Goal: Transaction & Acquisition: Purchase product/service

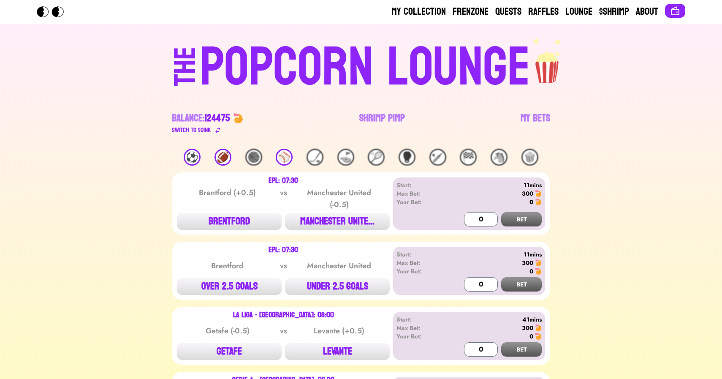
click at [196, 156] on div "⚽️" at bounding box center [192, 157] width 17 height 17
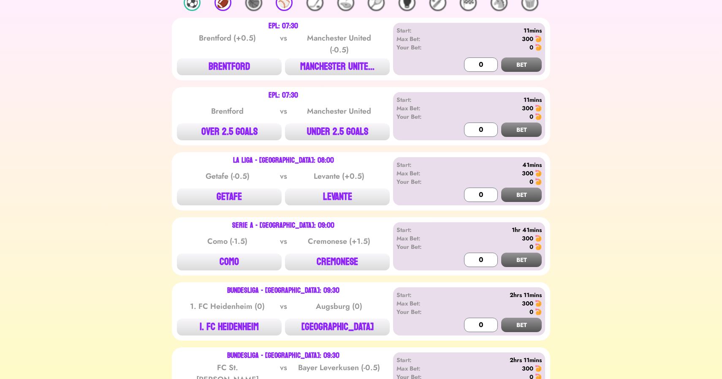
scroll to position [144, 0]
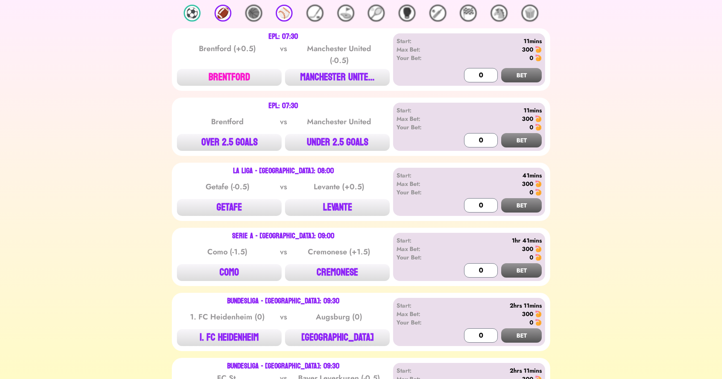
click at [242, 77] on button "BRENTFORD" at bounding box center [229, 77] width 105 height 17
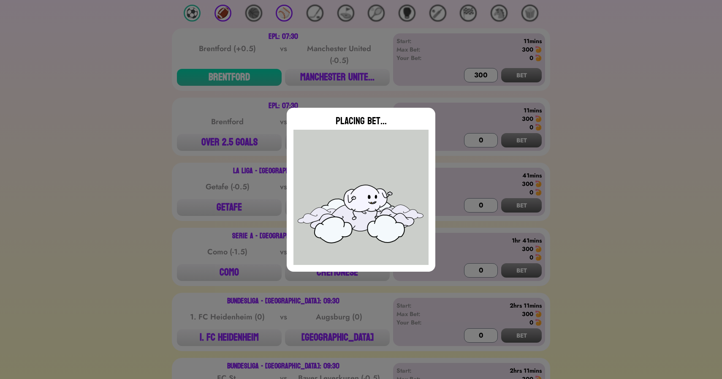
type input "0"
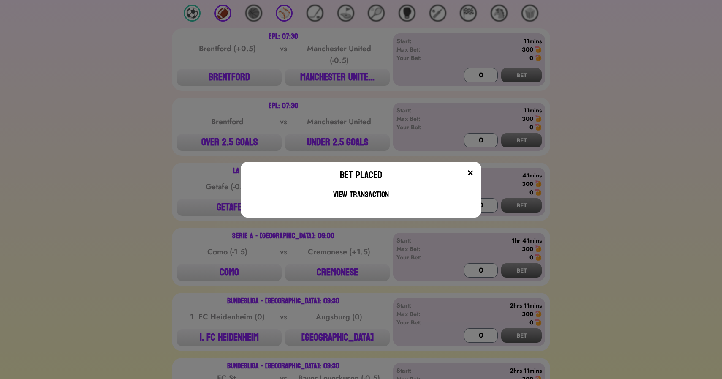
click at [198, 141] on div "Bet Placed View Transaction" at bounding box center [361, 189] width 722 height 379
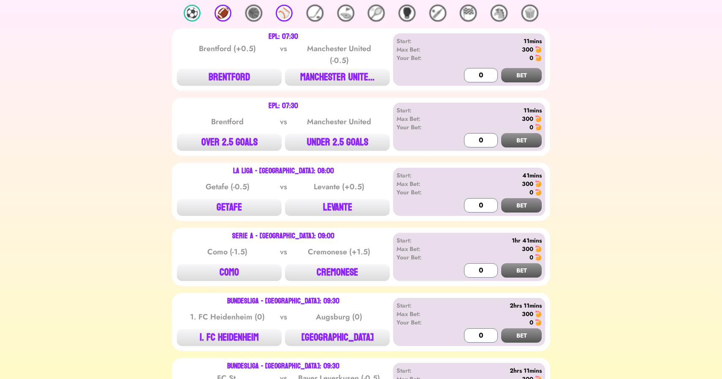
click at [198, 141] on button "OVER 2.5 GOALS" at bounding box center [229, 142] width 105 height 17
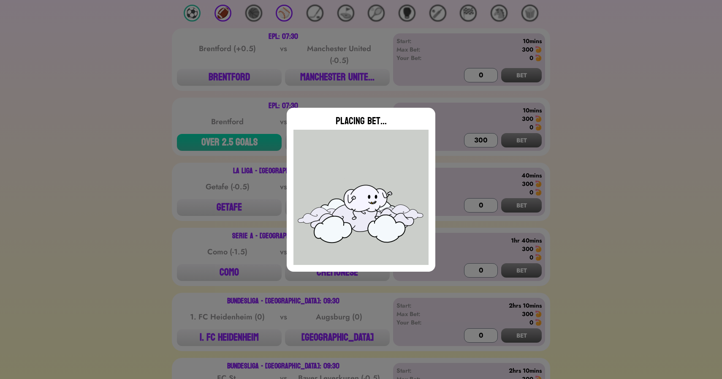
type input "0"
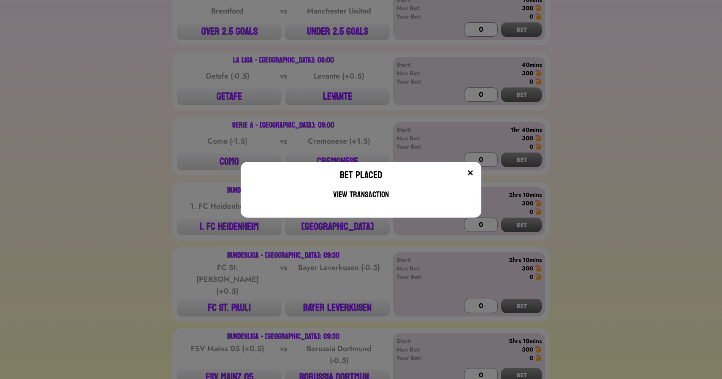
click at [122, 115] on div "Bet Placed View Transaction" at bounding box center [361, 189] width 722 height 379
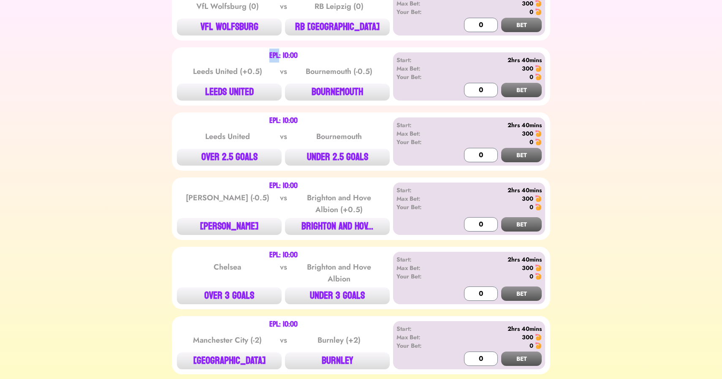
scroll to position [670, 0]
click at [223, 83] on button "LEEDS UNITED" at bounding box center [229, 91] width 105 height 17
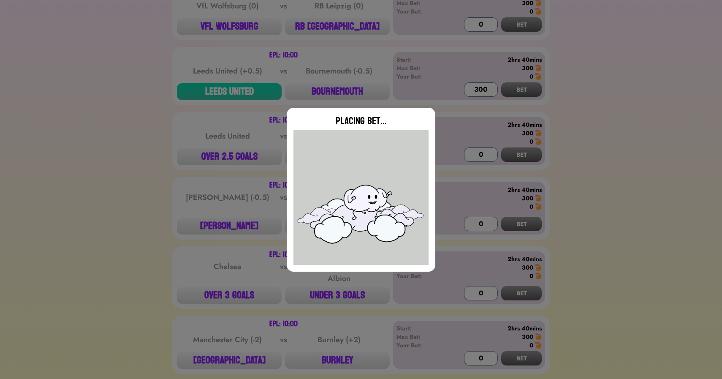
type input "0"
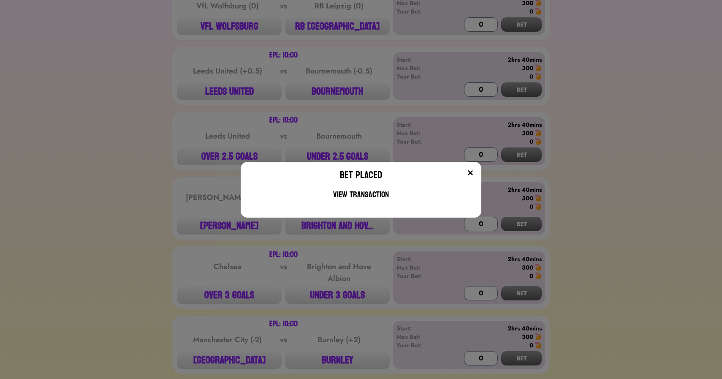
click at [189, 133] on div "Bet Placed View Transaction" at bounding box center [361, 189] width 722 height 379
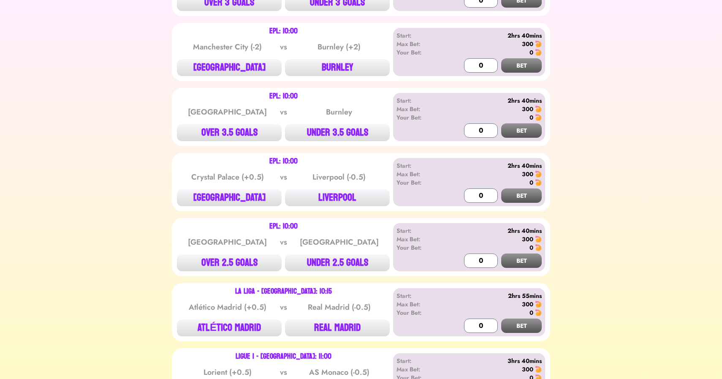
scroll to position [963, 0]
click at [328, 124] on button "UNDER 3.5 GOALS" at bounding box center [337, 132] width 105 height 17
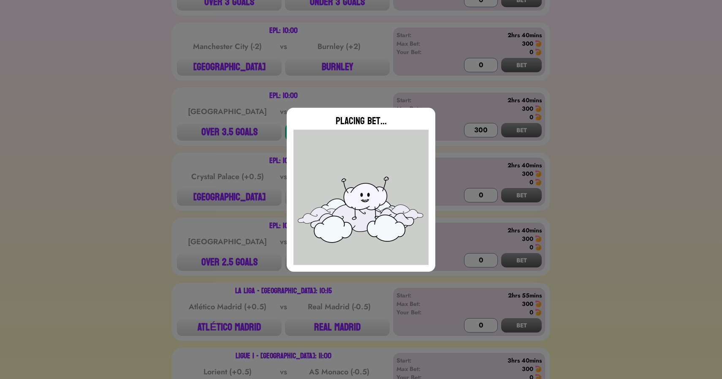
type input "0"
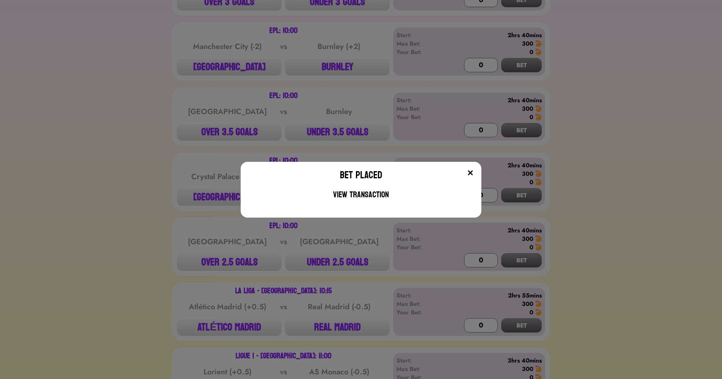
click at [126, 143] on div "Bet Placed View Transaction" at bounding box center [361, 189] width 722 height 379
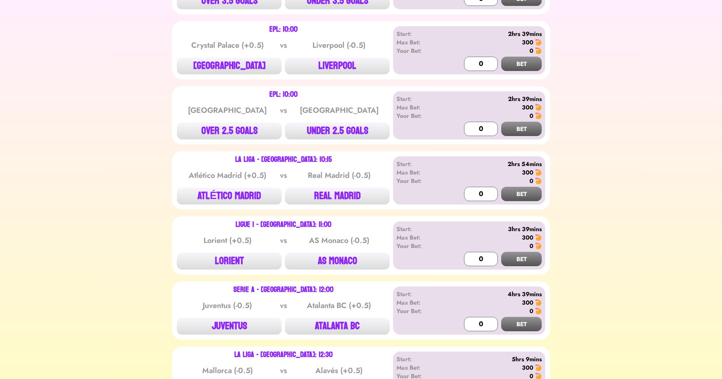
scroll to position [1093, 0]
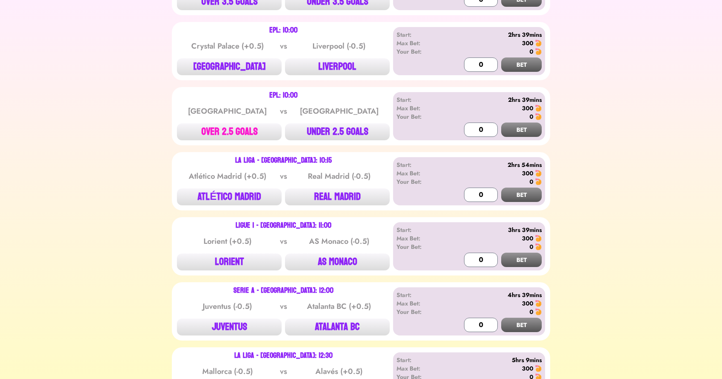
click at [226, 123] on button "OVER 2.5 GOALS" at bounding box center [229, 131] width 105 height 17
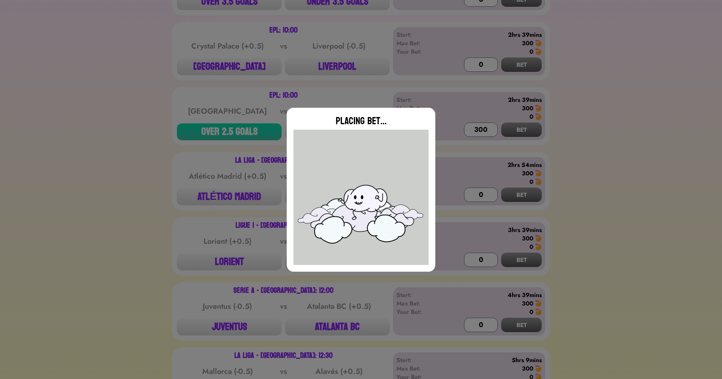
type input "0"
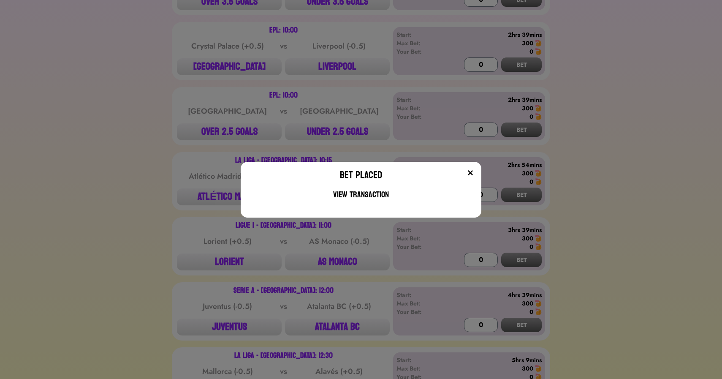
click at [90, 116] on div "Bet Placed View Transaction" at bounding box center [361, 189] width 722 height 379
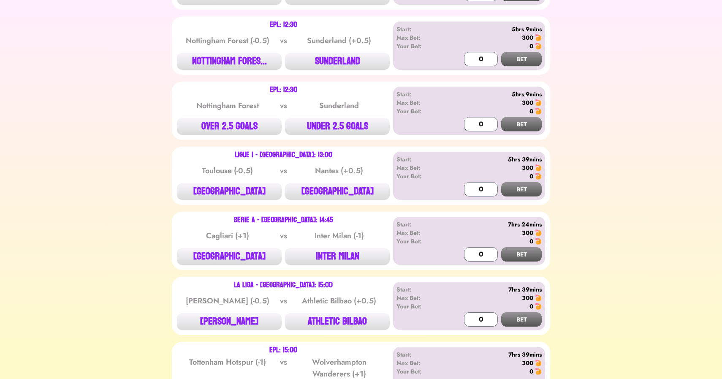
scroll to position [1559, 0]
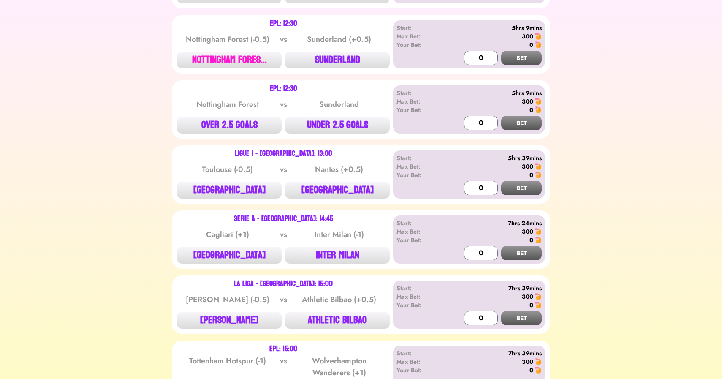
click at [237, 54] on button "NOTTINGHAM FORES..." at bounding box center [229, 59] width 105 height 17
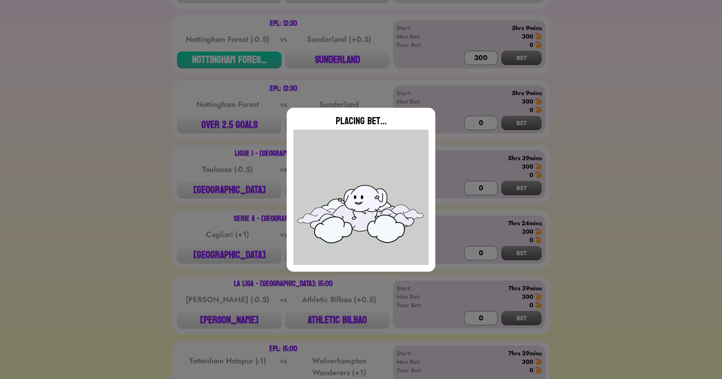
type input "0"
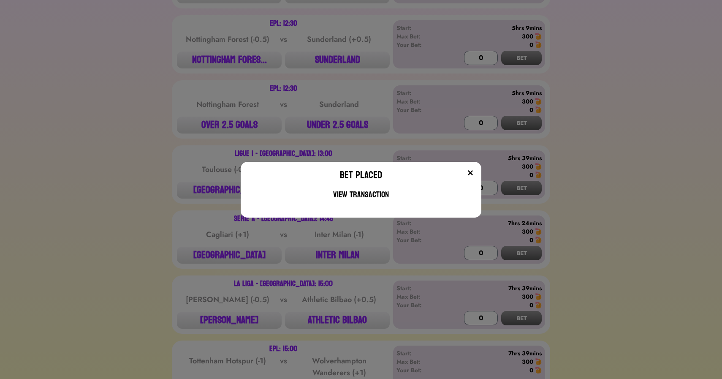
click at [111, 135] on div "Bet Placed View Transaction" at bounding box center [361, 189] width 722 height 379
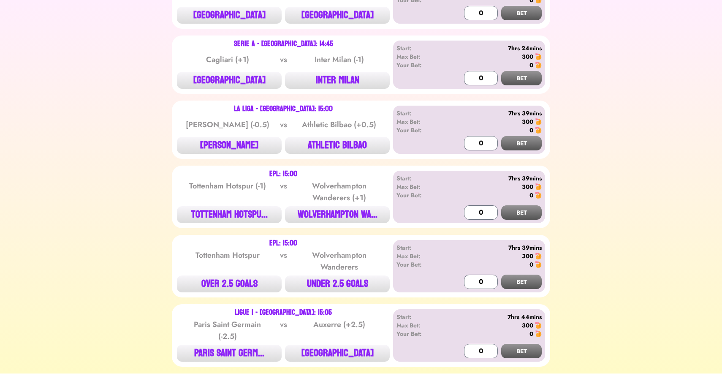
scroll to position [1754, 0]
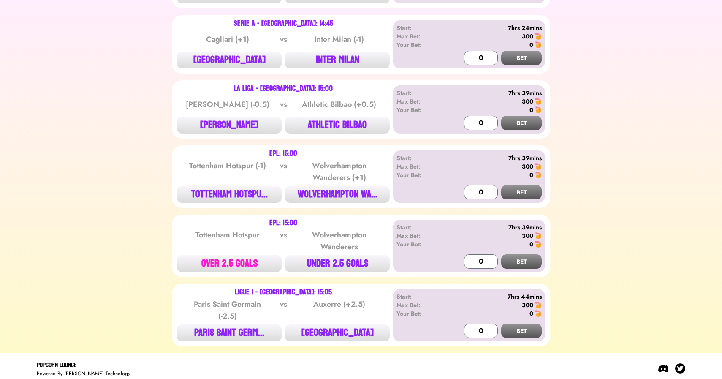
click at [226, 262] on button "OVER 2.5 GOALS" at bounding box center [229, 263] width 105 height 17
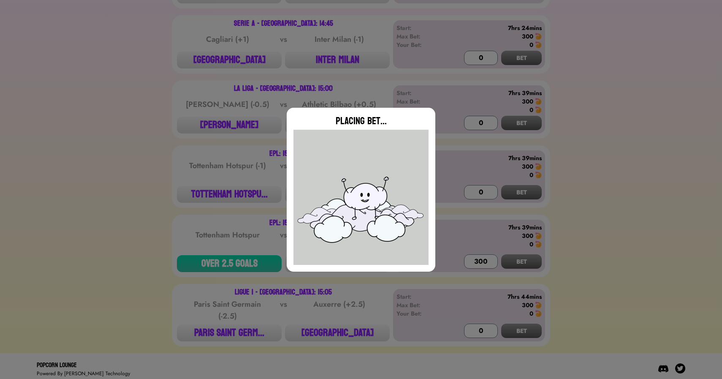
type input "0"
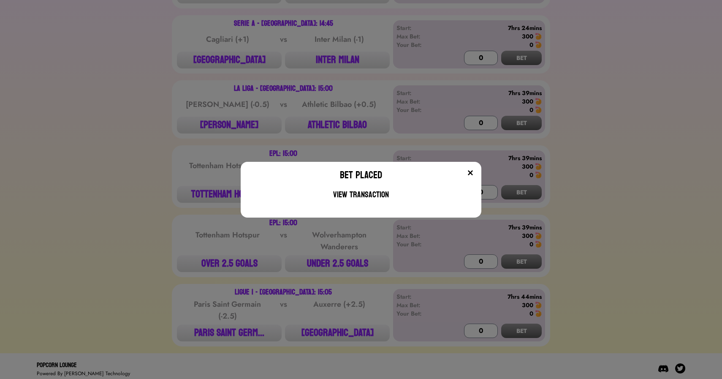
click at [196, 189] on div "Bet Placed View Transaction" at bounding box center [361, 189] width 722 height 379
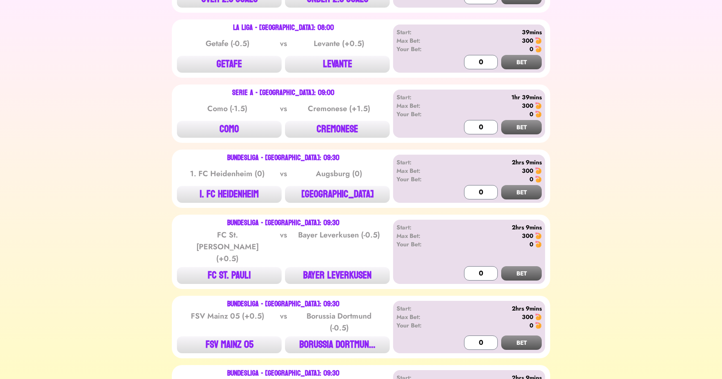
scroll to position [292, 0]
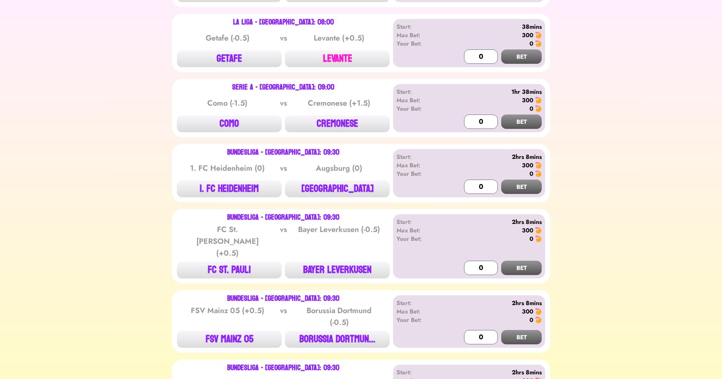
click at [327, 63] on button "LEVANTE" at bounding box center [337, 58] width 105 height 17
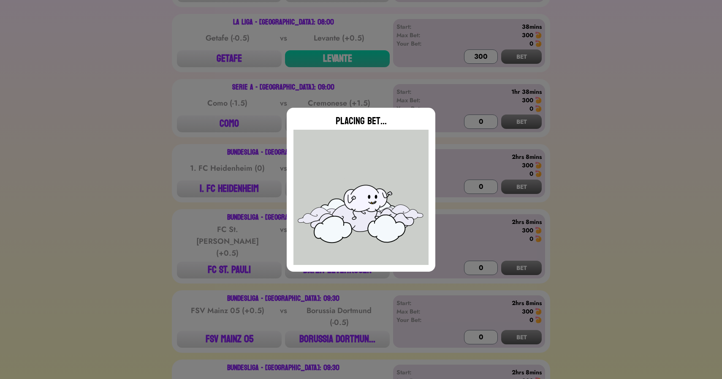
scroll to position [1048, 0]
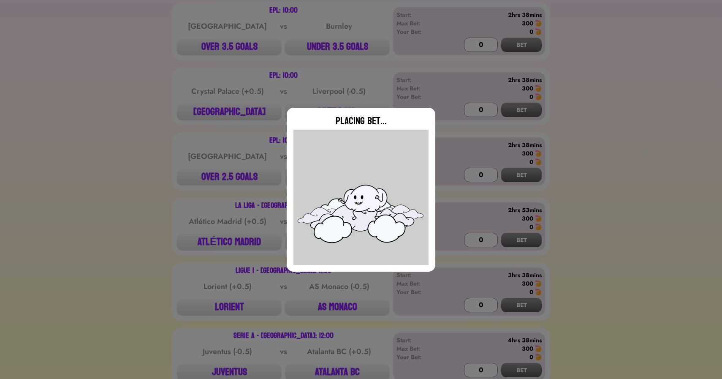
type input "0"
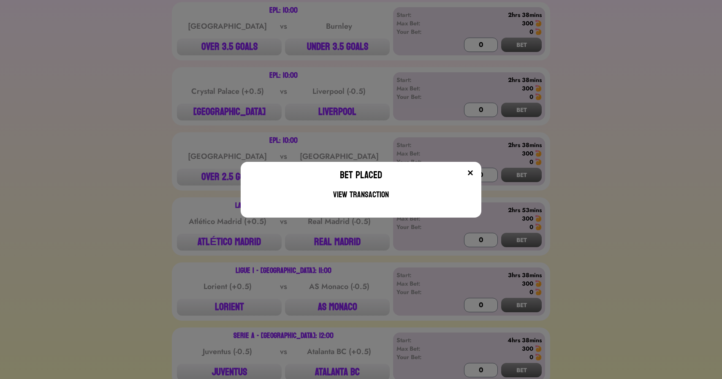
click at [170, 153] on div "Bet Placed View Transaction" at bounding box center [361, 189] width 722 height 379
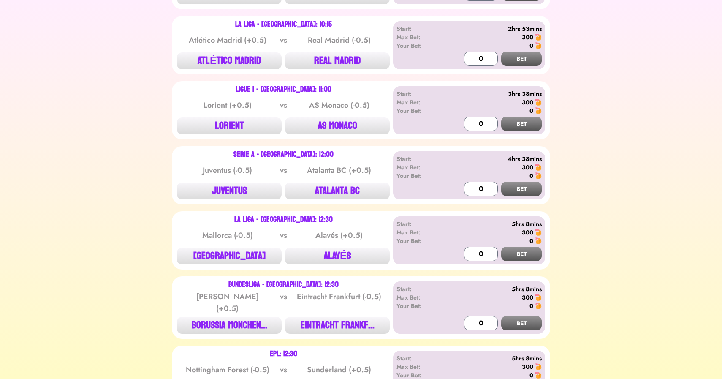
scroll to position [1228, 0]
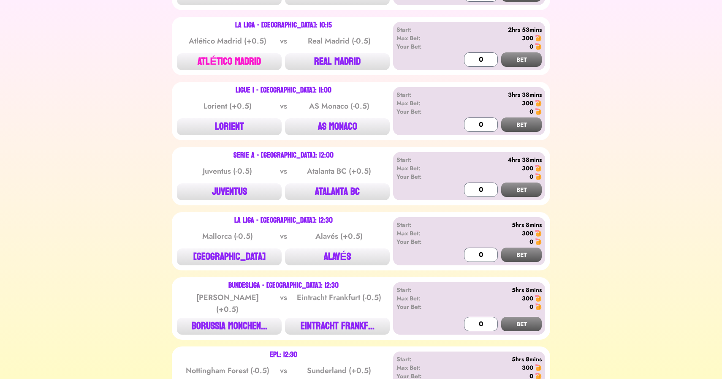
click at [235, 53] on button "ATLÉTICO MADRID" at bounding box center [229, 61] width 105 height 17
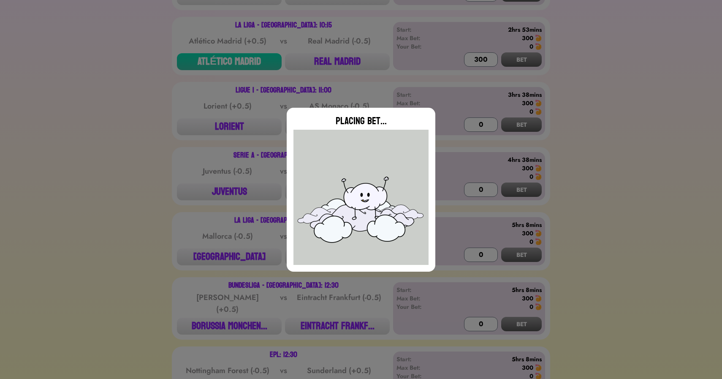
type input "0"
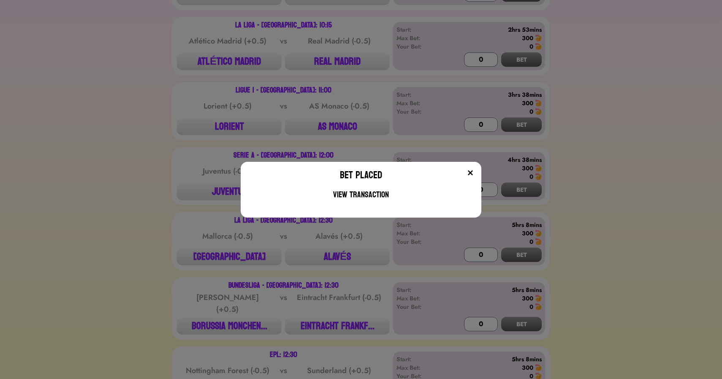
click at [325, 60] on div "Bet Placed View Transaction" at bounding box center [361, 189] width 722 height 379
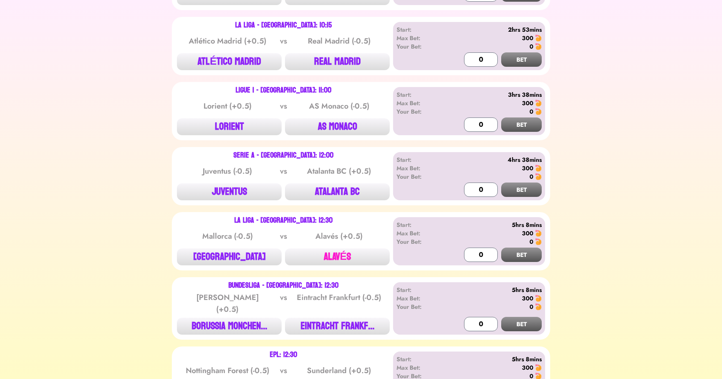
click at [323, 248] on button "ALAVÉS" at bounding box center [337, 256] width 105 height 17
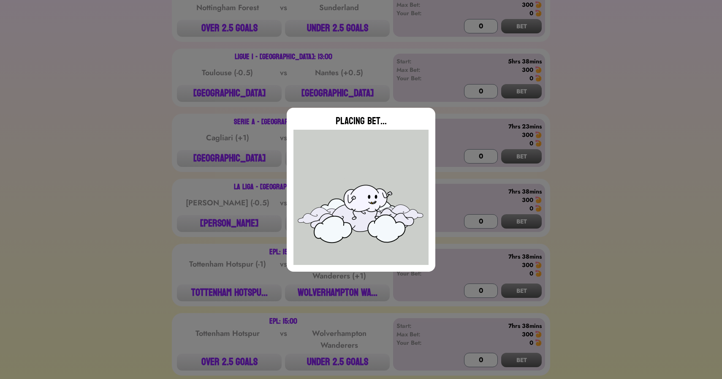
scroll to position [1731, 0]
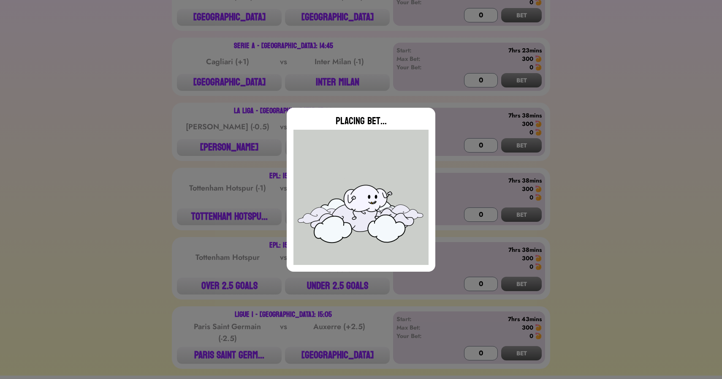
type input "0"
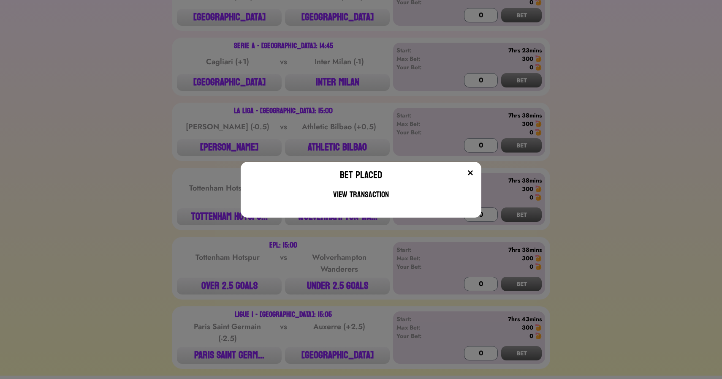
click at [221, 122] on div "Bet Placed View Transaction" at bounding box center [361, 189] width 722 height 379
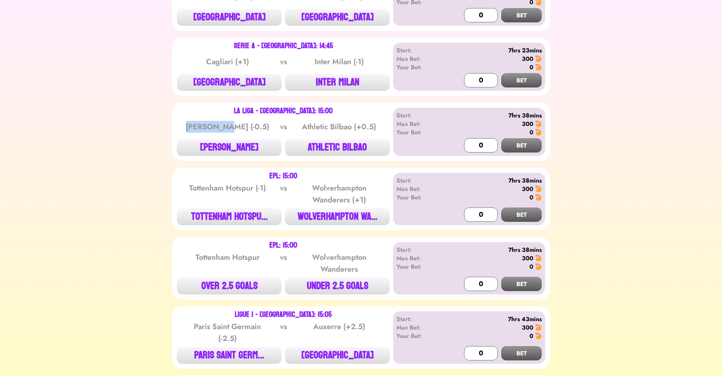
click at [221, 122] on div "[PERSON_NAME] (-0.5)" at bounding box center [227, 127] width 85 height 12
click at [336, 143] on button "ATHLETIC BILBAO" at bounding box center [337, 147] width 105 height 17
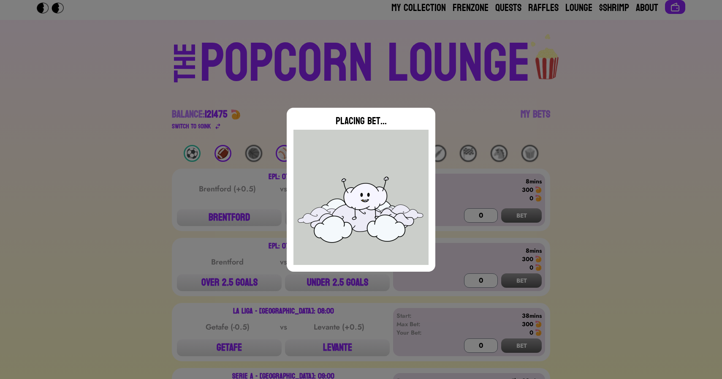
scroll to position [0, 0]
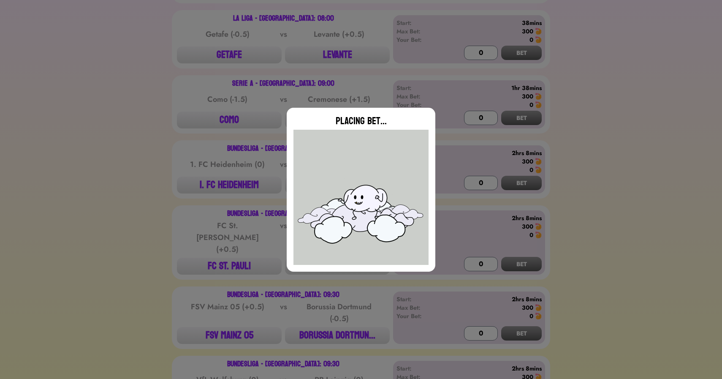
type input "0"
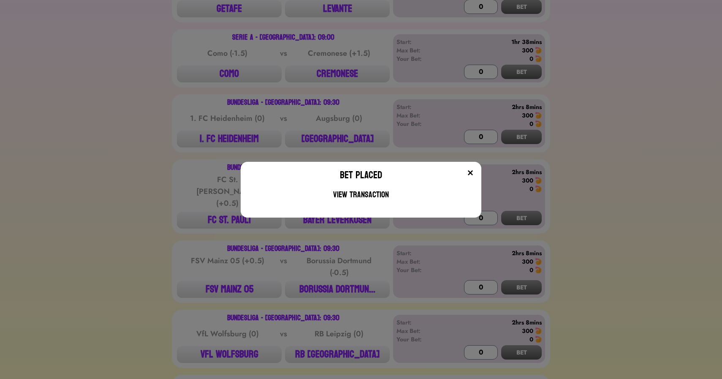
scroll to position [359, 0]
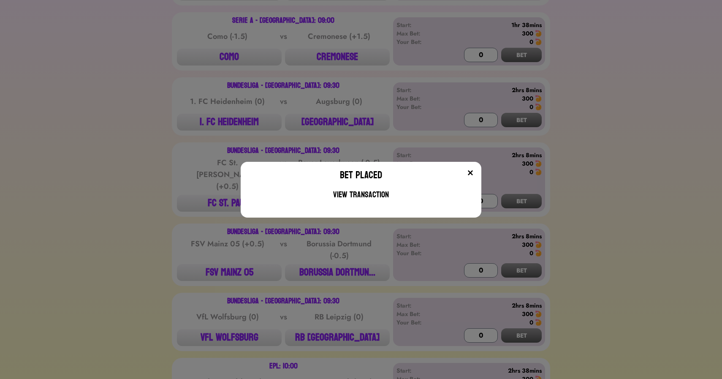
click at [222, 162] on div "Bet Placed View Transaction" at bounding box center [361, 189] width 722 height 379
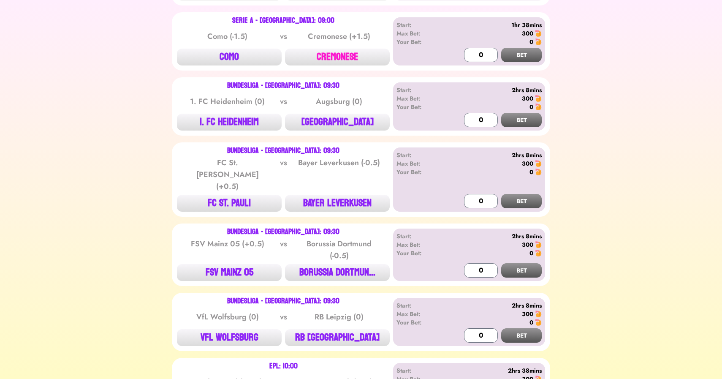
click at [323, 52] on button "CREMONESE" at bounding box center [337, 57] width 105 height 17
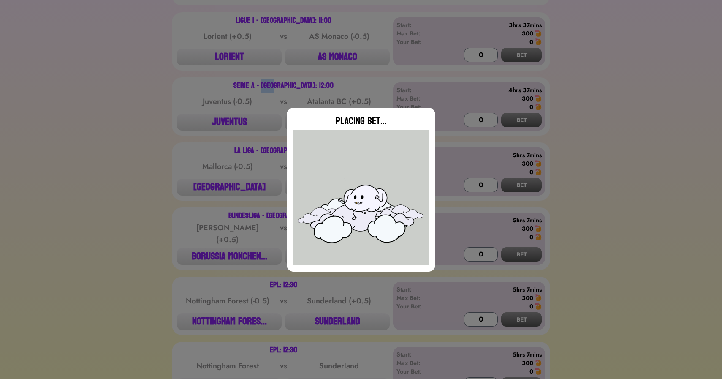
scroll to position [1300, 0]
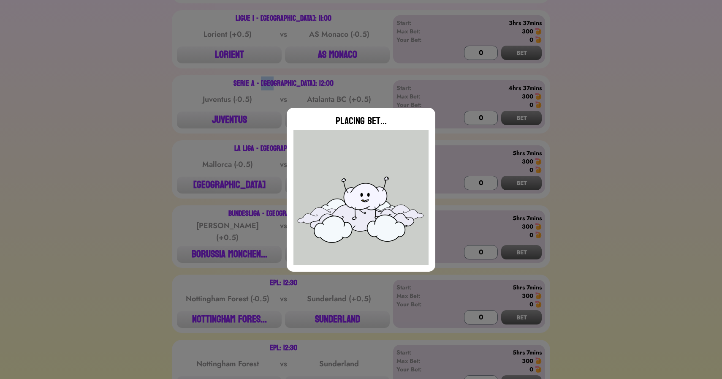
type input "0"
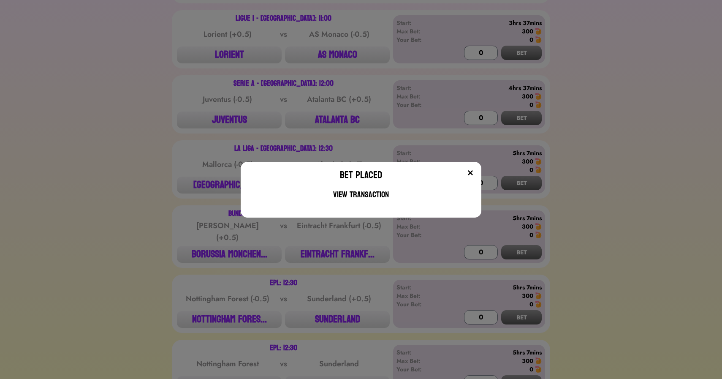
click at [213, 79] on div "Bet Placed View Transaction" at bounding box center [361, 189] width 722 height 379
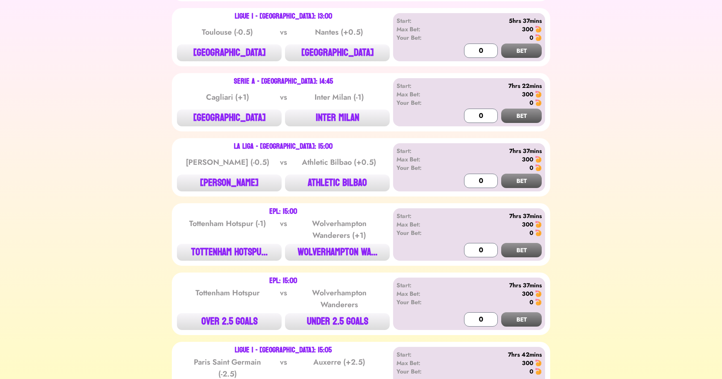
scroll to position [1701, 0]
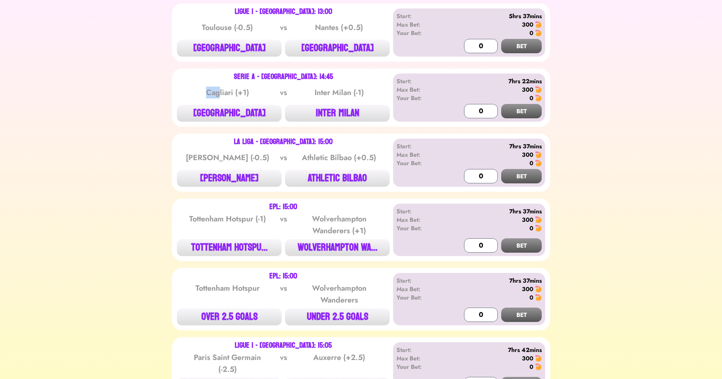
drag, startPoint x: 203, startPoint y: 91, endPoint x: 222, endPoint y: 91, distance: 18.1
click at [221, 91] on div "Cagliari (+1)" at bounding box center [227, 93] width 85 height 12
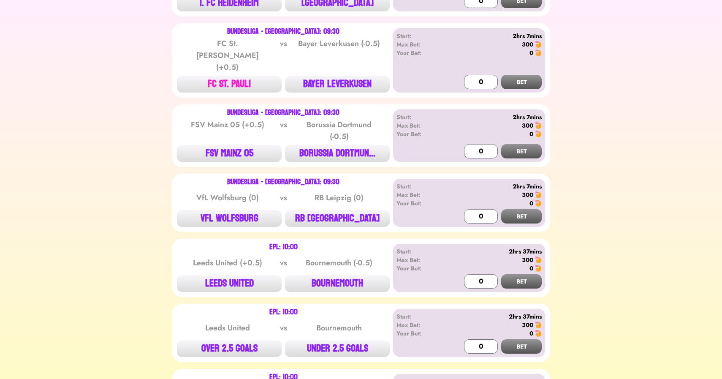
scroll to position [490, 0]
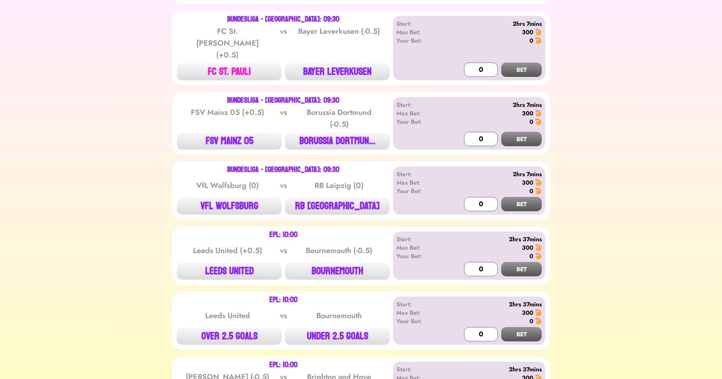
click at [244, 63] on button "FC ST. PAULI" at bounding box center [229, 71] width 105 height 17
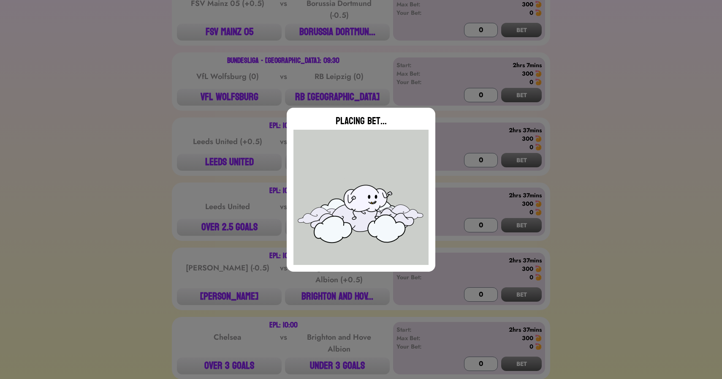
scroll to position [613, 0]
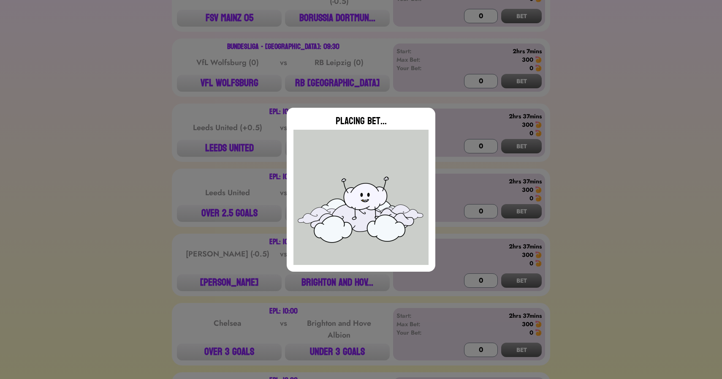
type input "0"
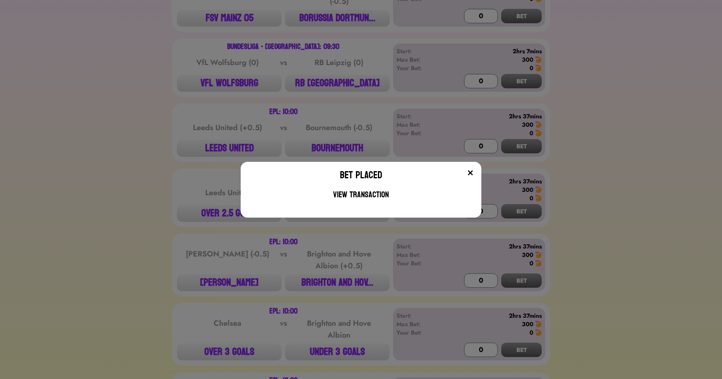
click at [177, 127] on div "Bet Placed View Transaction" at bounding box center [361, 189] width 722 height 379
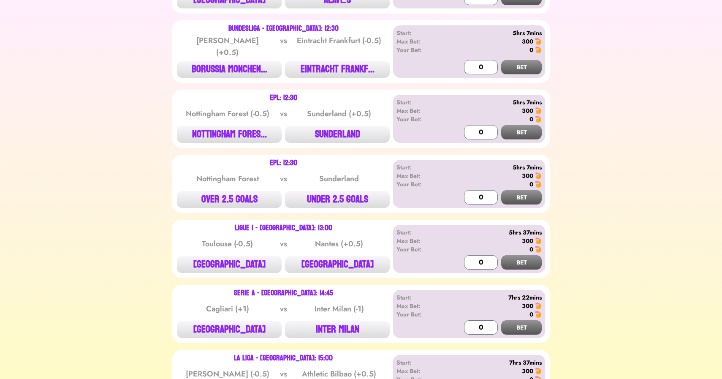
scroll to position [1495, 0]
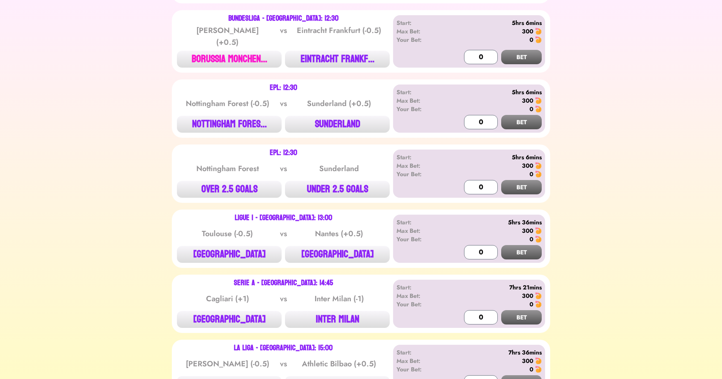
click at [225, 51] on button "BORUSSIA MONCHEN..." at bounding box center [229, 59] width 105 height 17
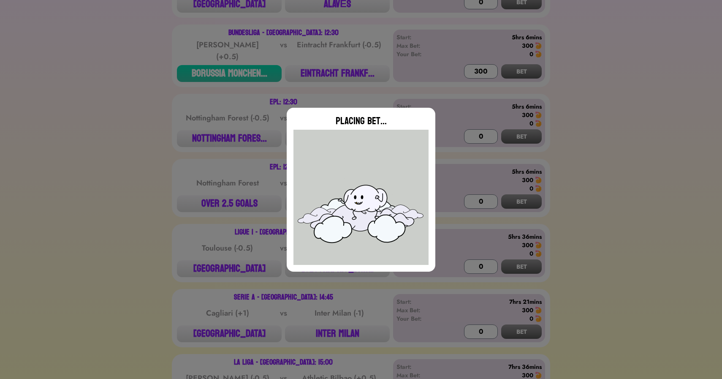
type input "0"
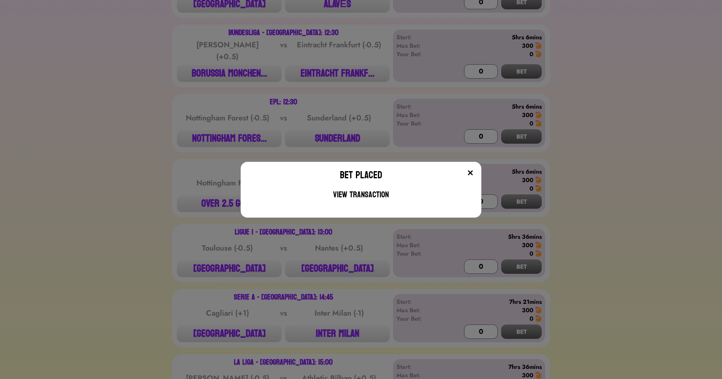
click at [164, 139] on div "Bet Placed View Transaction" at bounding box center [361, 189] width 722 height 379
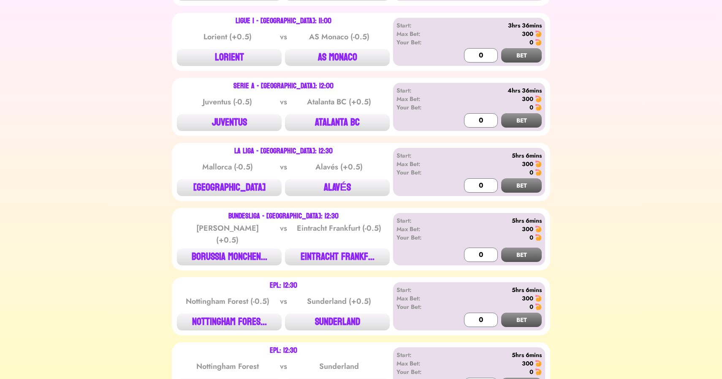
scroll to position [1298, 0]
click at [338, 49] on button "AS MONACO" at bounding box center [337, 57] width 105 height 17
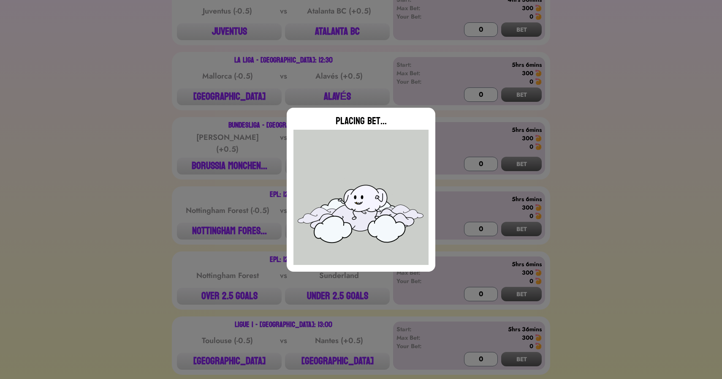
type input "0"
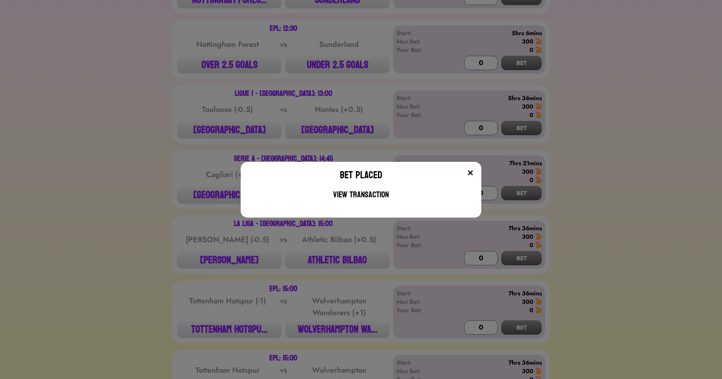
click at [168, 135] on div "Bet Placed View Transaction" at bounding box center [361, 189] width 722 height 379
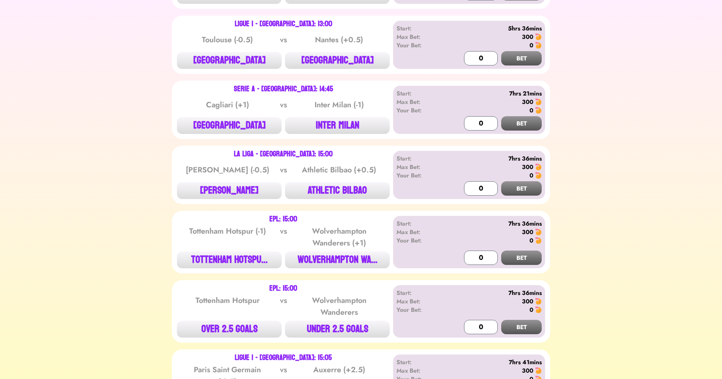
scroll to position [1687, 0]
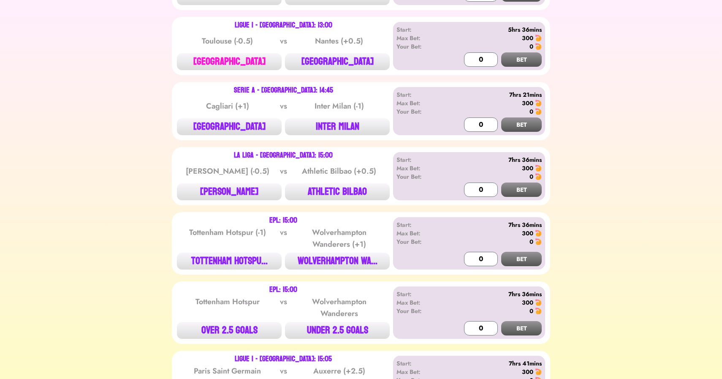
click at [234, 53] on button "[GEOGRAPHIC_DATA]" at bounding box center [229, 61] width 105 height 17
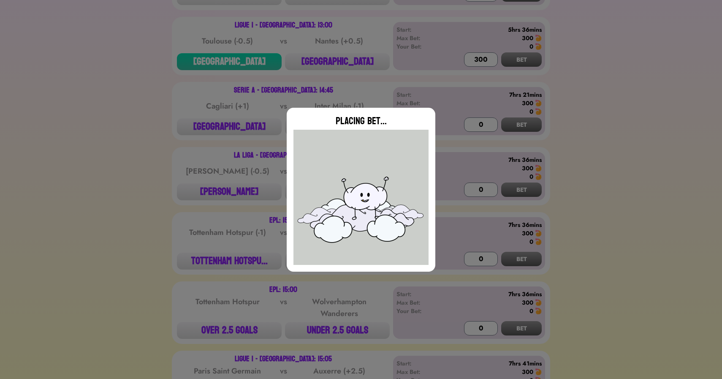
type input "0"
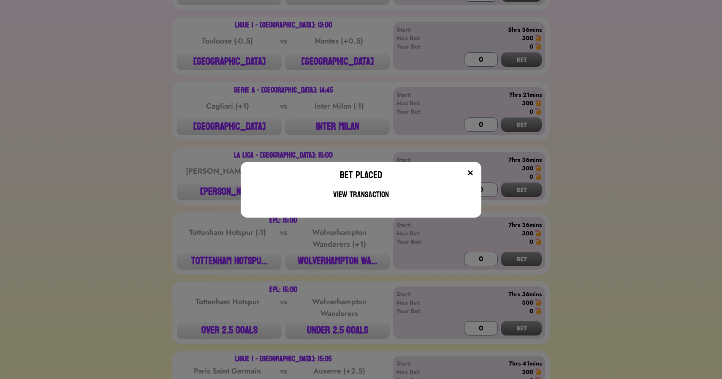
click at [325, 286] on div "Bet Placed View Transaction" at bounding box center [361, 189] width 722 height 379
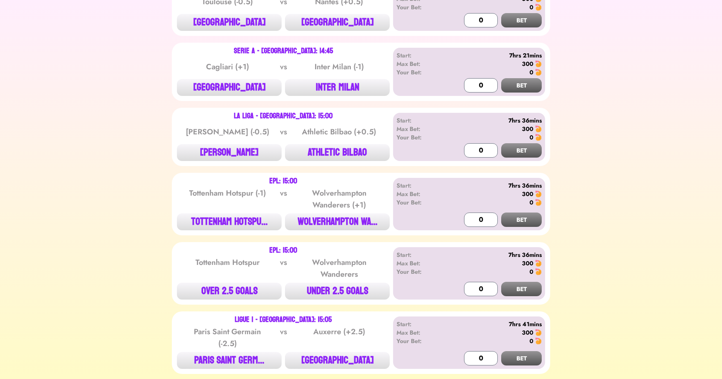
scroll to position [1754, 0]
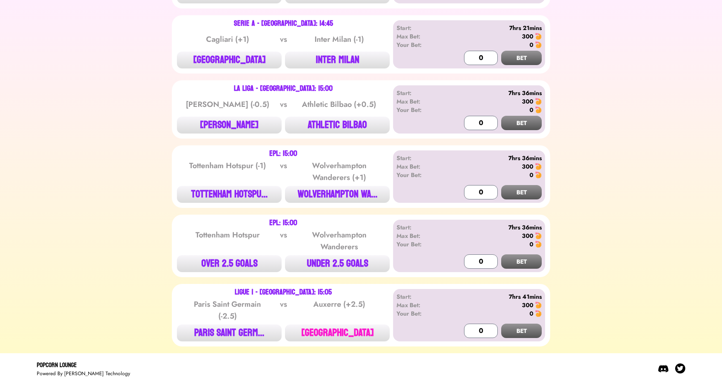
click at [346, 328] on button "[GEOGRAPHIC_DATA]" at bounding box center [337, 332] width 105 height 17
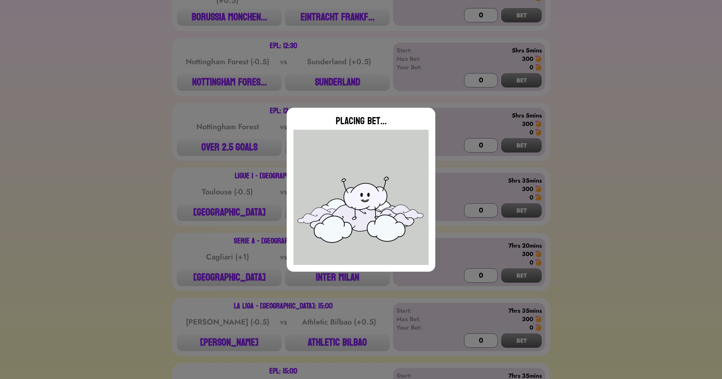
scroll to position [1523, 0]
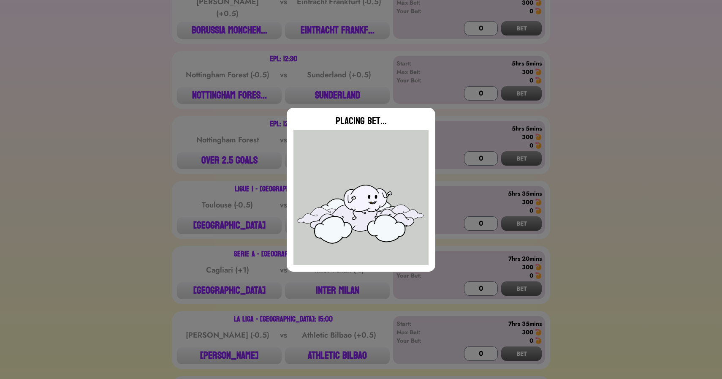
type input "0"
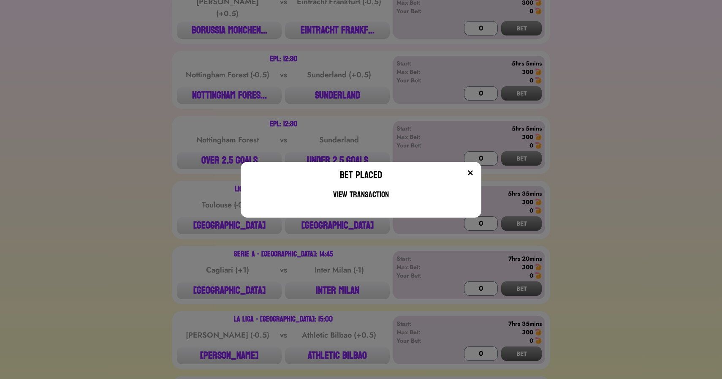
click at [179, 252] on div "Bet Placed View Transaction" at bounding box center [361, 189] width 722 height 379
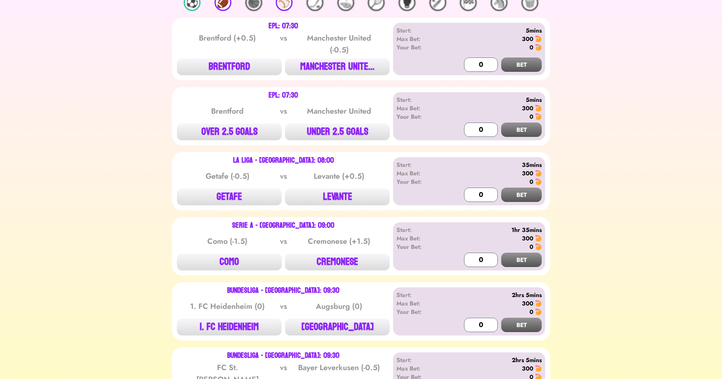
scroll to position [0, 0]
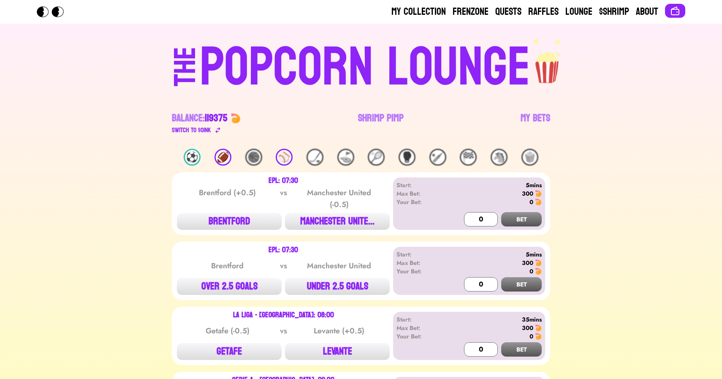
click at [283, 156] on div "⚾️" at bounding box center [284, 157] width 17 height 17
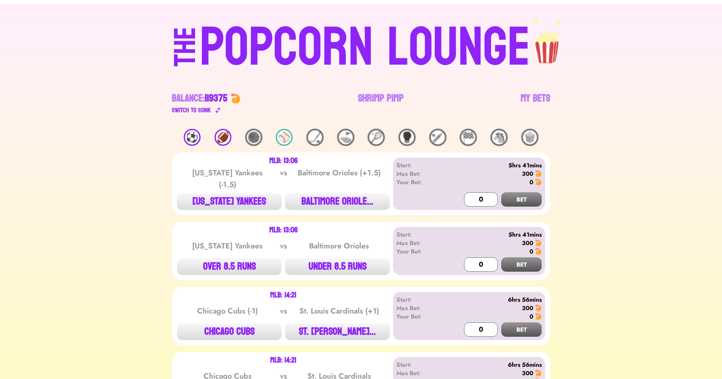
scroll to position [32, 0]
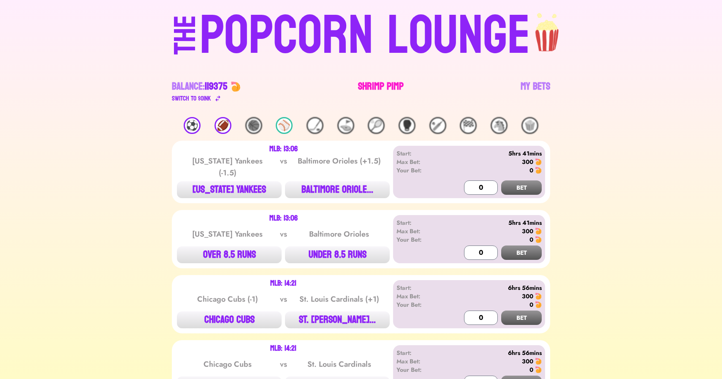
click at [376, 81] on link "Shrimp Pimp" at bounding box center [381, 92] width 46 height 24
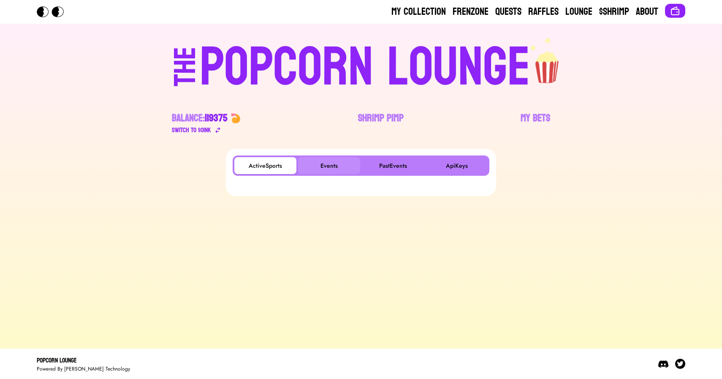
click at [330, 162] on button "Events" at bounding box center [329, 165] width 62 height 17
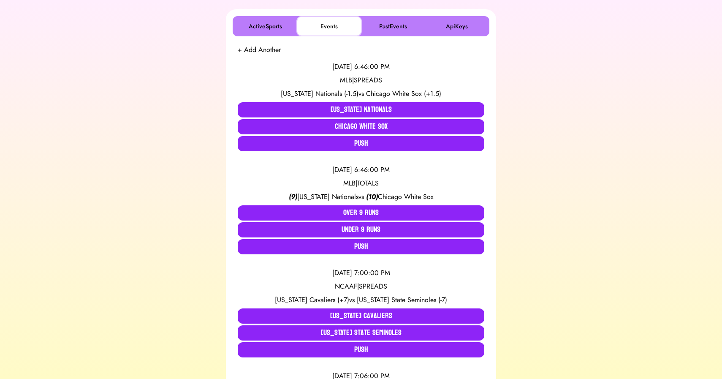
scroll to position [139, 0]
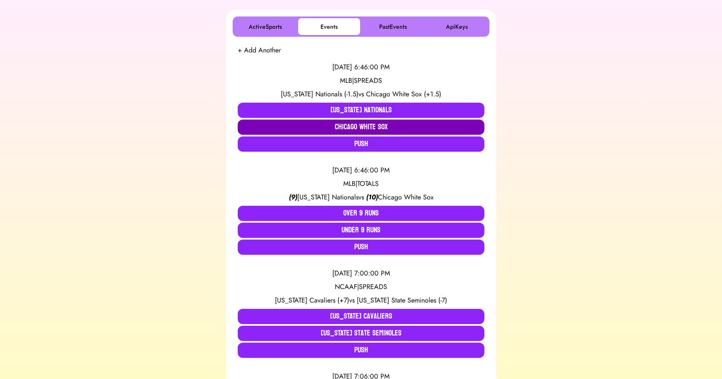
click at [364, 127] on button "Chicago White Sox" at bounding box center [361, 126] width 246 height 15
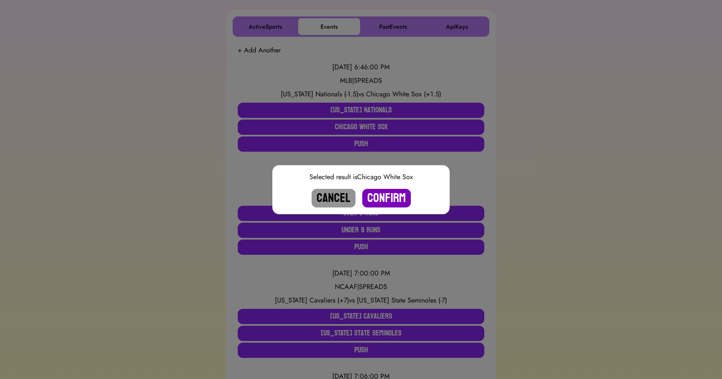
click at [387, 195] on button "Confirm" at bounding box center [386, 198] width 49 height 19
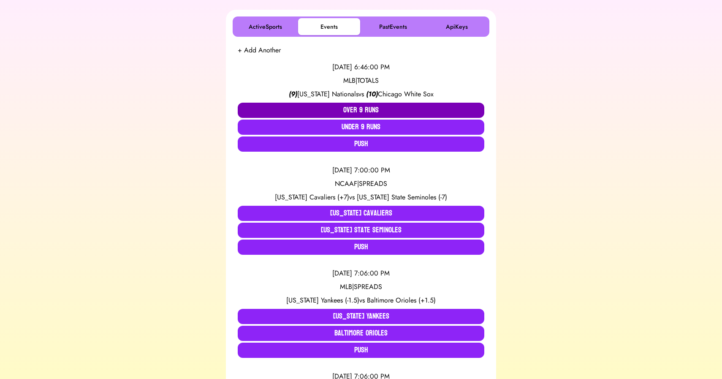
click at [355, 108] on button "Over 9 Runs" at bounding box center [361, 110] width 246 height 15
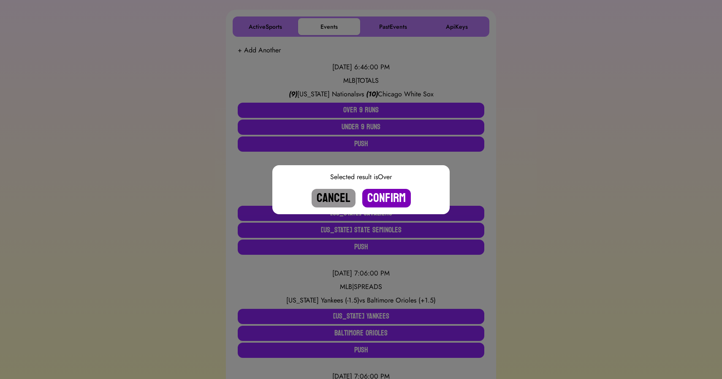
click at [386, 195] on button "Confirm" at bounding box center [386, 198] width 49 height 19
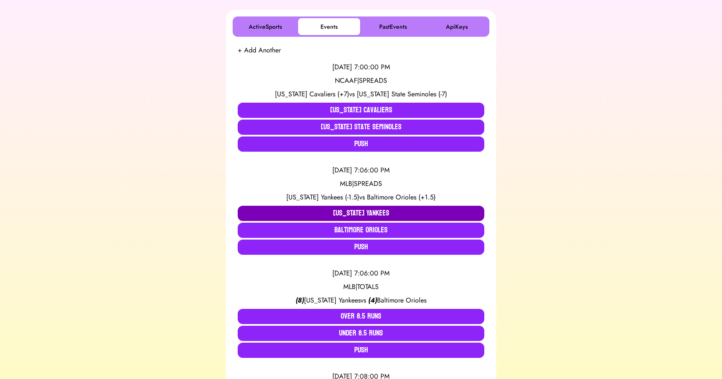
click at [341, 211] on button "[US_STATE] Yankees" at bounding box center [361, 212] width 246 height 15
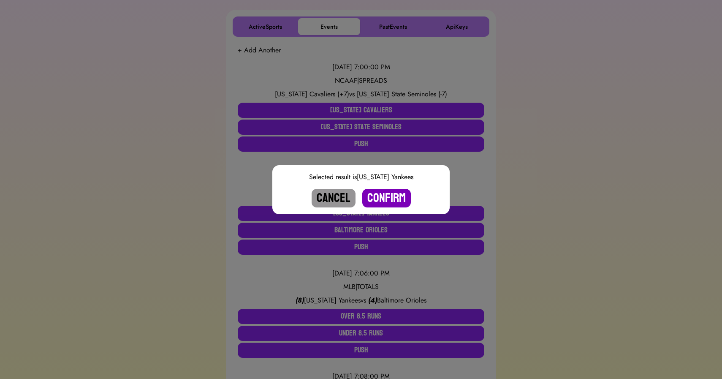
click at [383, 198] on button "Confirm" at bounding box center [386, 198] width 49 height 19
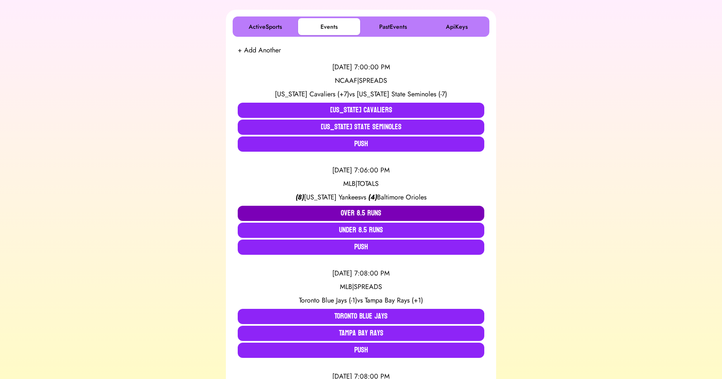
click at [354, 211] on button "Over 8.5 Runs" at bounding box center [361, 212] width 246 height 15
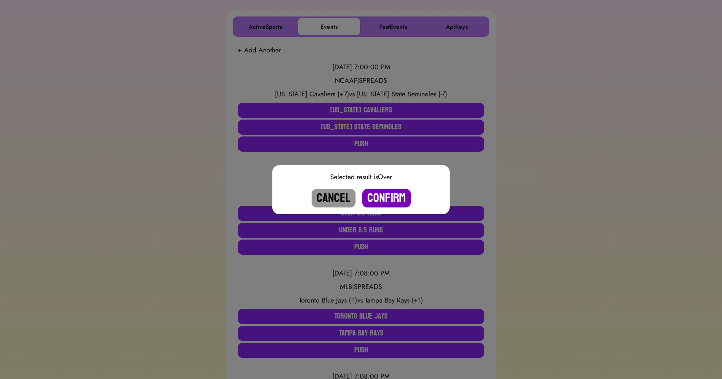
click at [385, 197] on button "Confirm" at bounding box center [386, 198] width 49 height 19
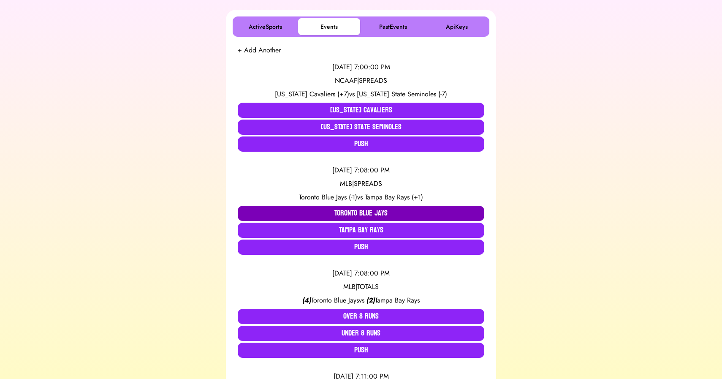
click at [350, 214] on button "Toronto Blue Jays" at bounding box center [361, 212] width 246 height 15
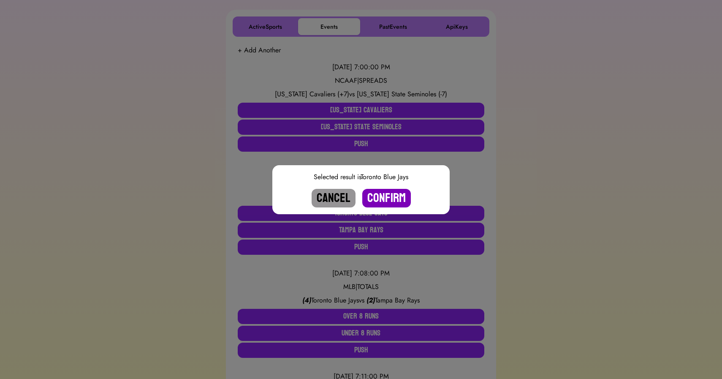
click at [390, 198] on button "Confirm" at bounding box center [386, 198] width 49 height 19
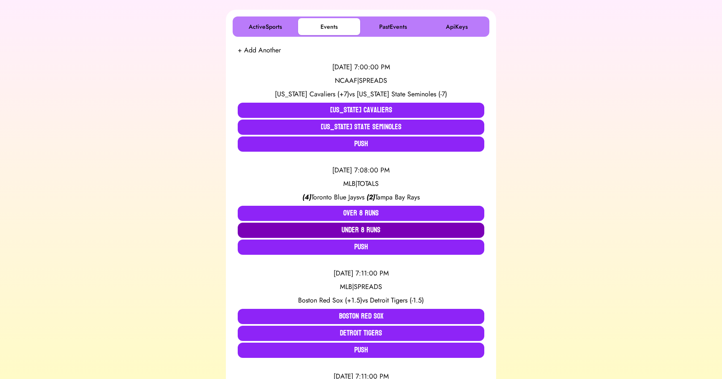
click at [362, 229] on button "Under 8 Runs" at bounding box center [361, 229] width 246 height 15
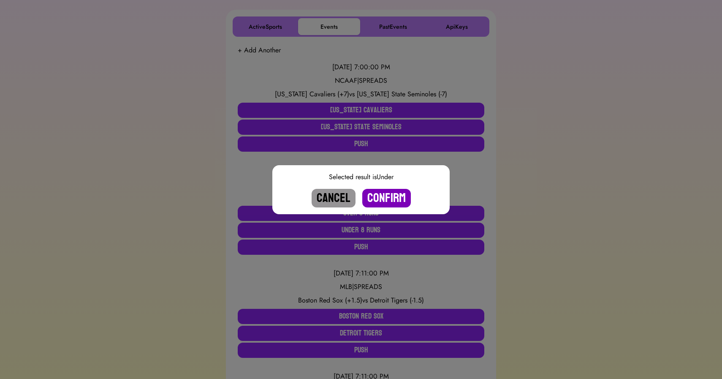
click at [383, 198] on button "Confirm" at bounding box center [386, 198] width 49 height 19
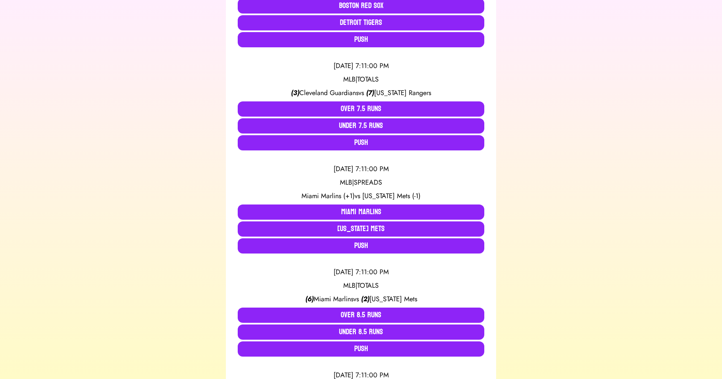
scroll to position [351, 0]
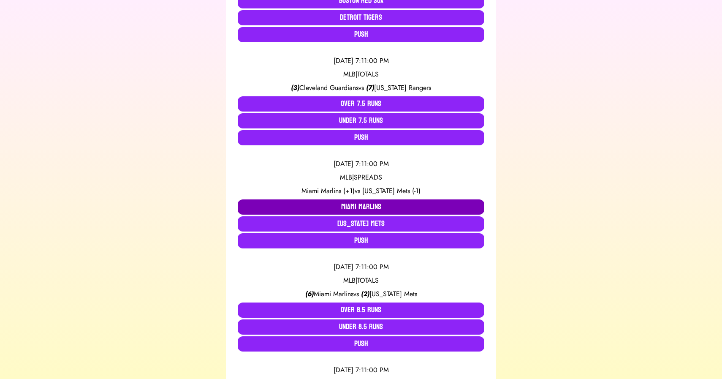
click at [346, 202] on button "Miami Marlins" at bounding box center [361, 206] width 246 height 15
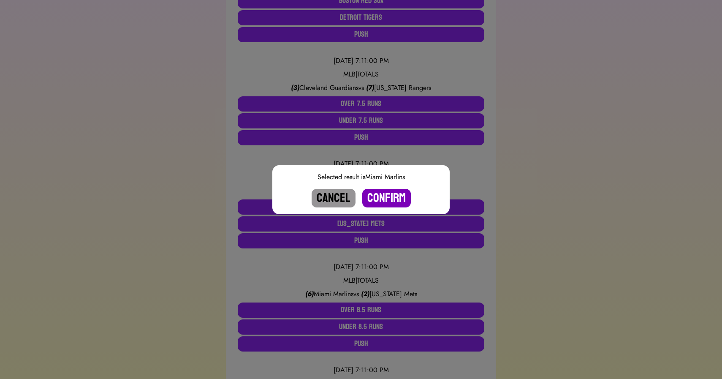
click at [394, 194] on button "Confirm" at bounding box center [386, 198] width 49 height 19
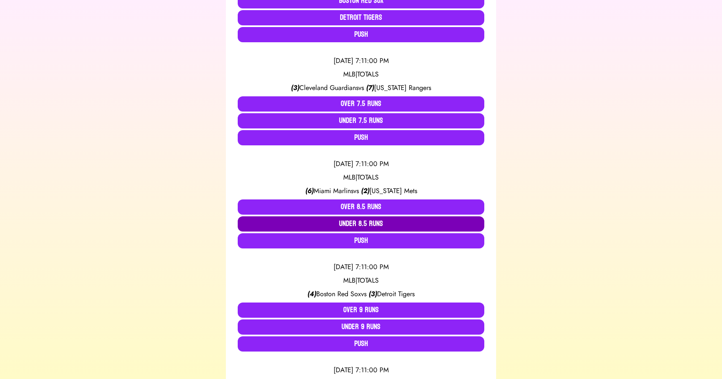
click at [352, 225] on button "Under 8.5 Runs" at bounding box center [361, 223] width 246 height 15
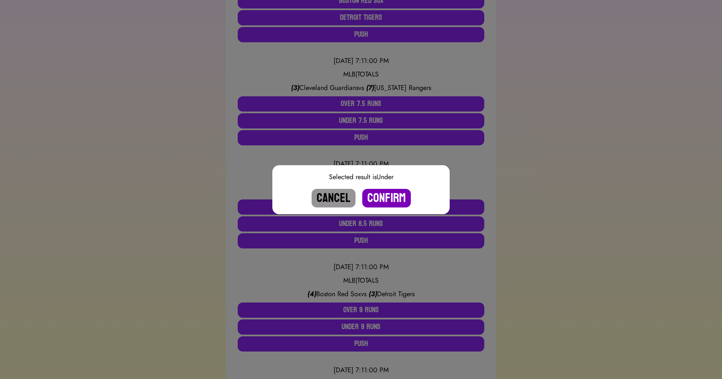
click at [381, 202] on button "Confirm" at bounding box center [386, 198] width 49 height 19
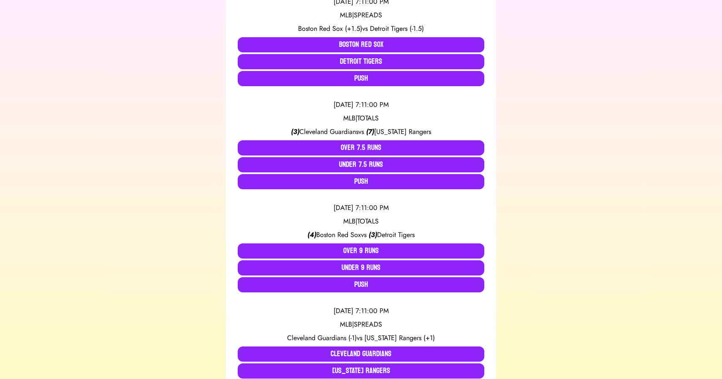
scroll to position [304, 0]
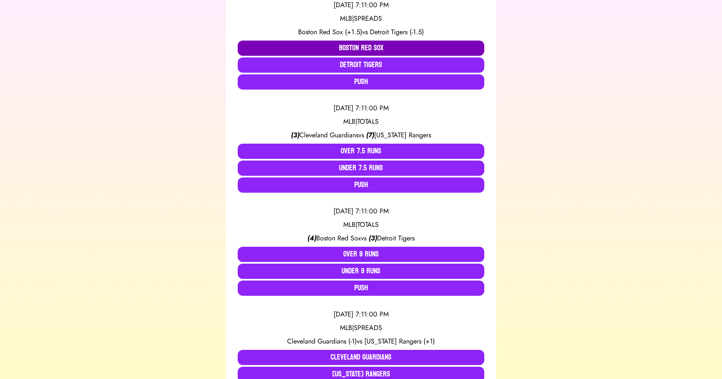
click at [341, 41] on button "Boston Red Sox" at bounding box center [361, 48] width 246 height 15
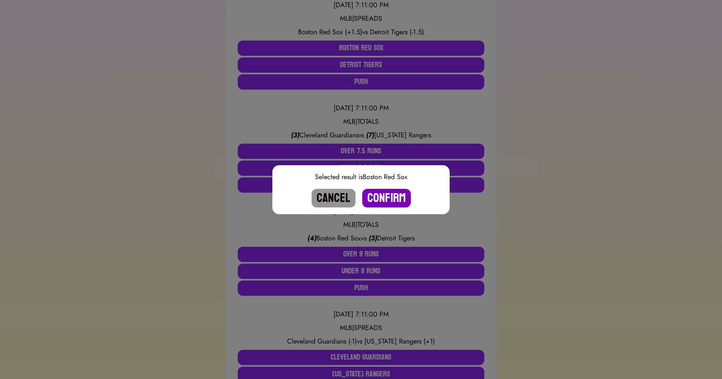
click at [385, 195] on button "Confirm" at bounding box center [386, 198] width 49 height 19
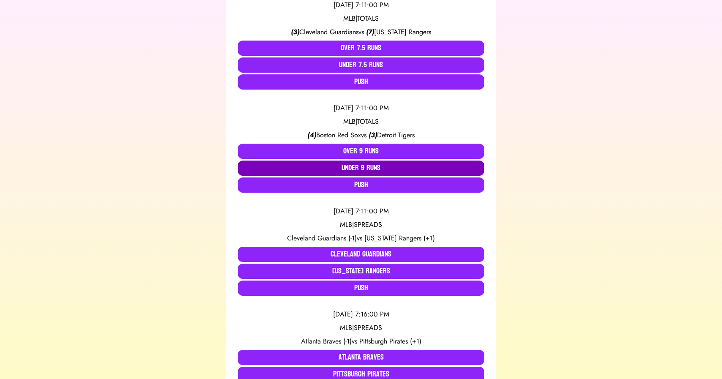
click at [353, 171] on button "Under 9 Runs" at bounding box center [361, 167] width 246 height 15
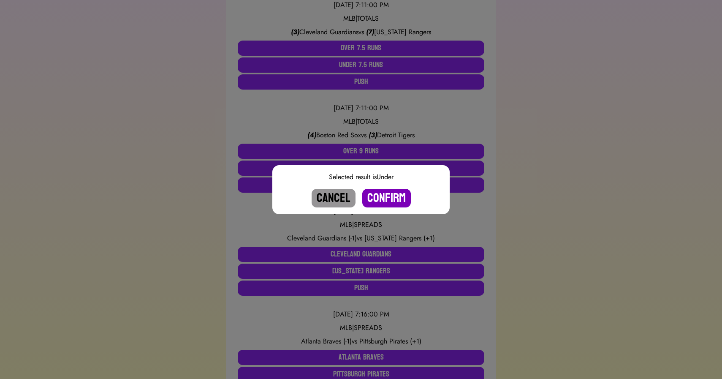
click at [386, 192] on button "Confirm" at bounding box center [386, 198] width 49 height 19
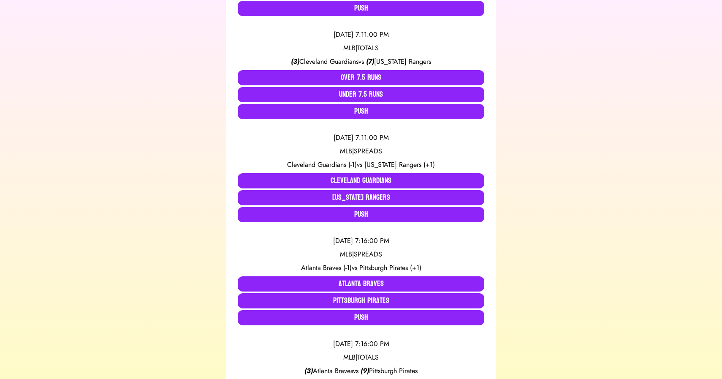
scroll to position [270, 0]
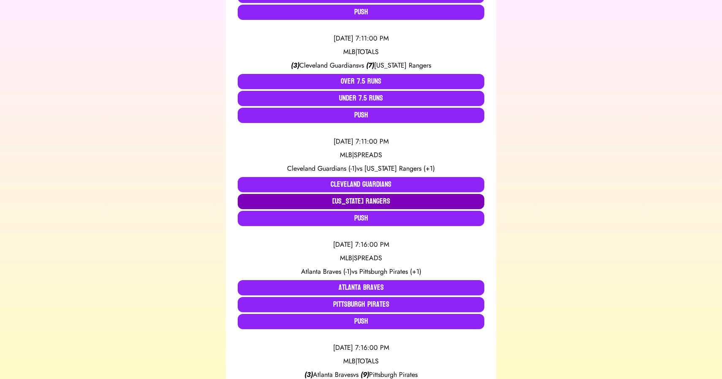
click at [361, 198] on button "[US_STATE] Rangers" at bounding box center [361, 201] width 246 height 15
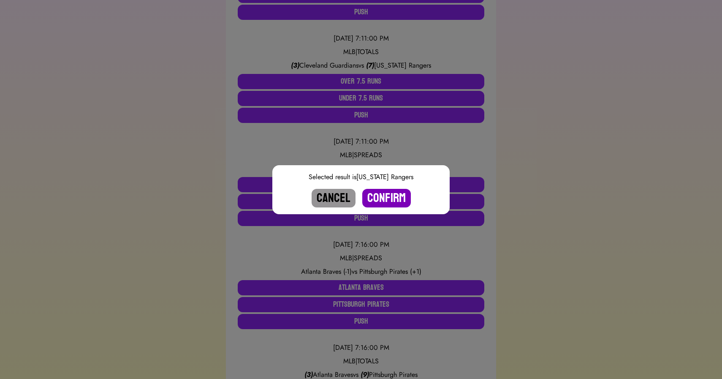
click at [386, 195] on button "Confirm" at bounding box center [386, 198] width 49 height 19
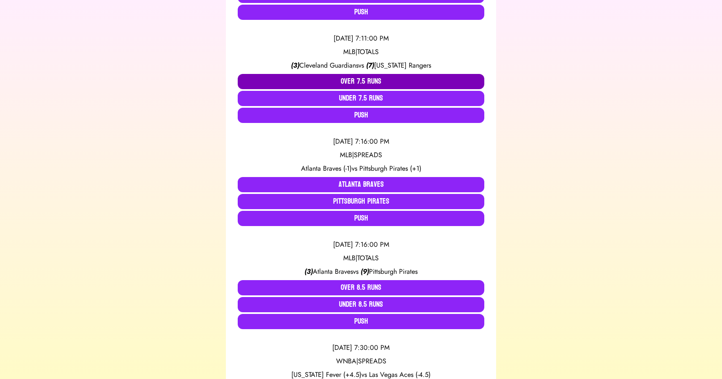
click at [362, 82] on button "Over 7.5 Runs" at bounding box center [361, 81] width 246 height 15
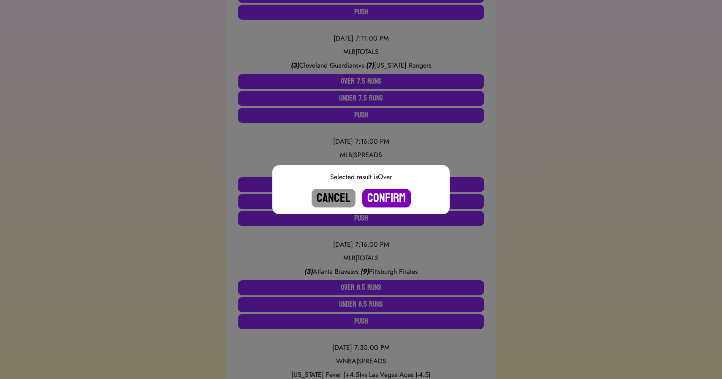
click at [385, 197] on button "Confirm" at bounding box center [386, 198] width 49 height 19
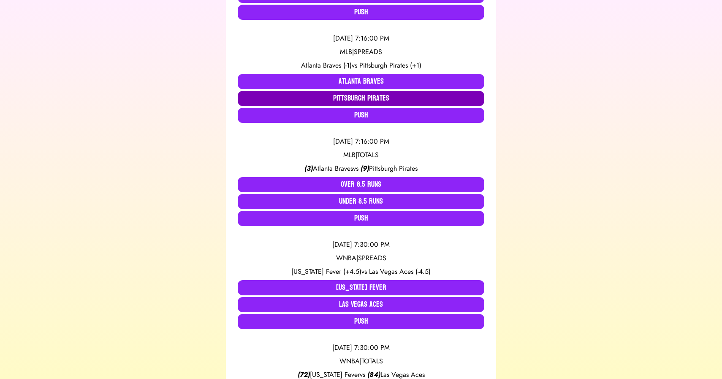
click at [387, 96] on button "Pittsburgh Pirates" at bounding box center [361, 98] width 246 height 15
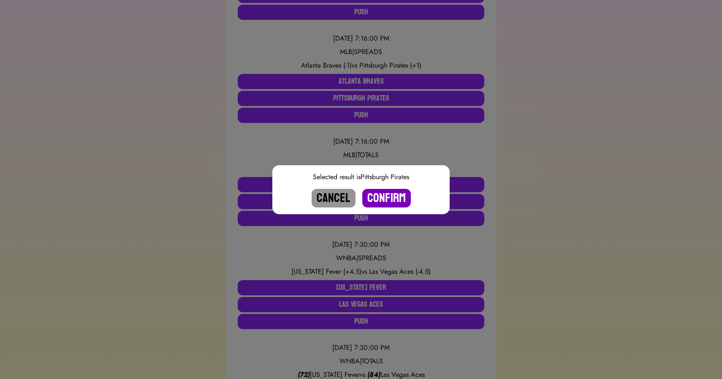
click at [394, 197] on button "Confirm" at bounding box center [386, 198] width 49 height 19
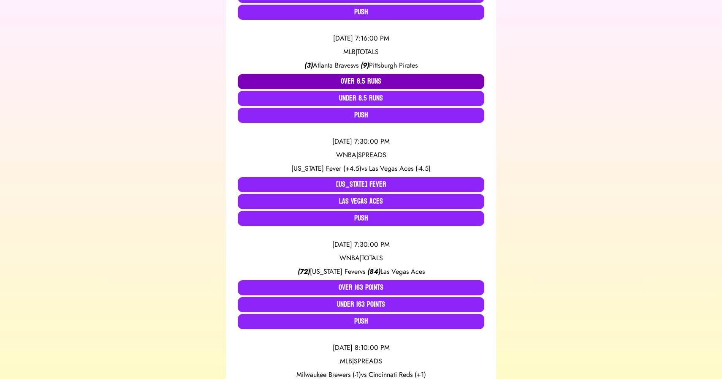
click at [369, 77] on button "Over 8.5 Runs" at bounding box center [361, 81] width 246 height 15
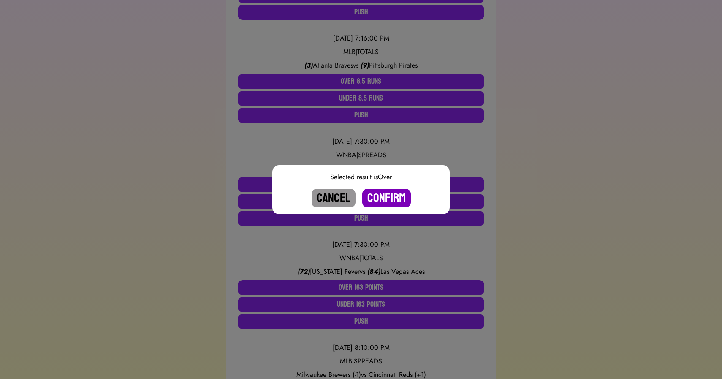
click at [393, 196] on button "Confirm" at bounding box center [386, 198] width 49 height 19
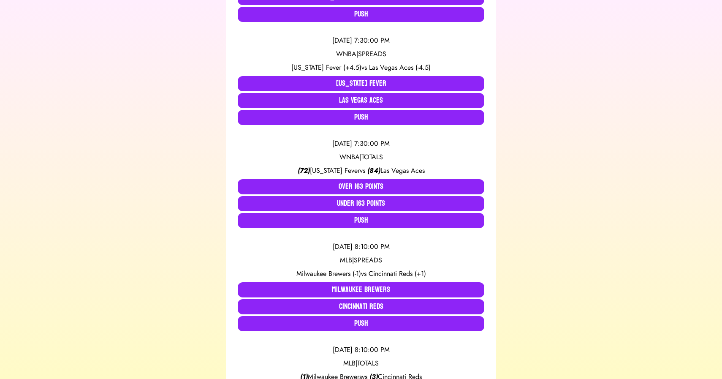
scroll to position [271, 0]
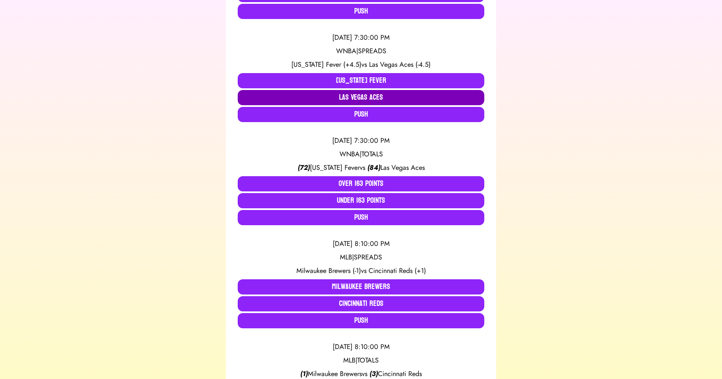
click at [379, 100] on button "Las Vegas Aces" at bounding box center [361, 97] width 246 height 15
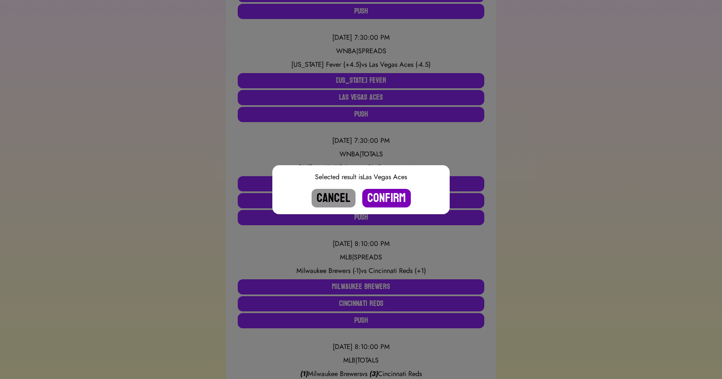
click at [389, 199] on button "Confirm" at bounding box center [386, 198] width 49 height 19
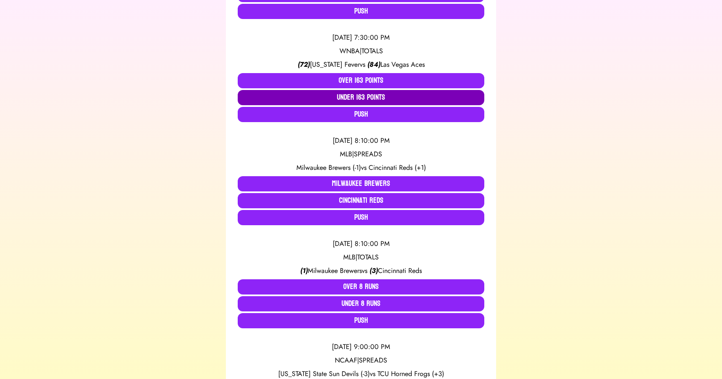
click at [354, 98] on button "Under 163 Points" at bounding box center [361, 97] width 246 height 15
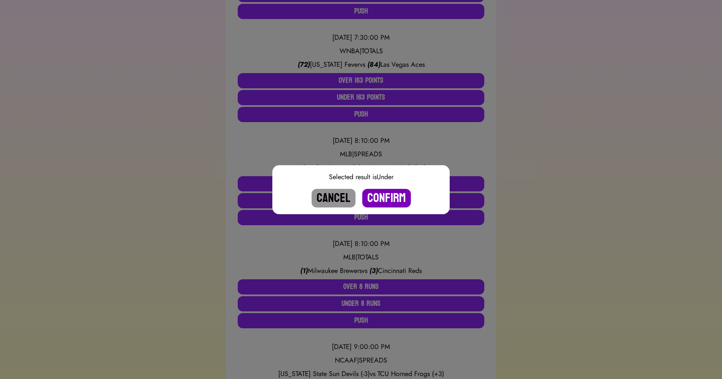
click at [382, 200] on button "Confirm" at bounding box center [386, 198] width 49 height 19
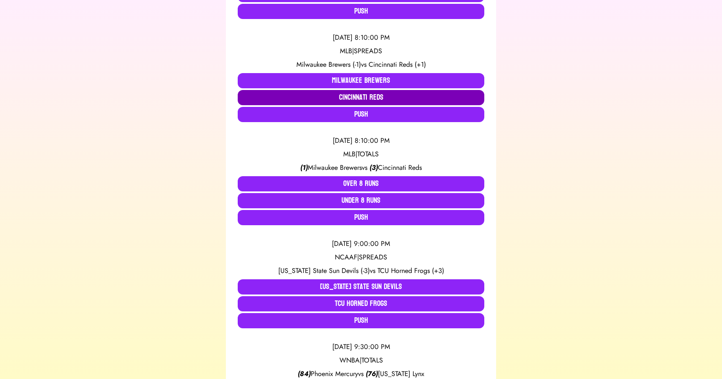
click at [376, 95] on button "Cincinnati Reds" at bounding box center [361, 97] width 246 height 15
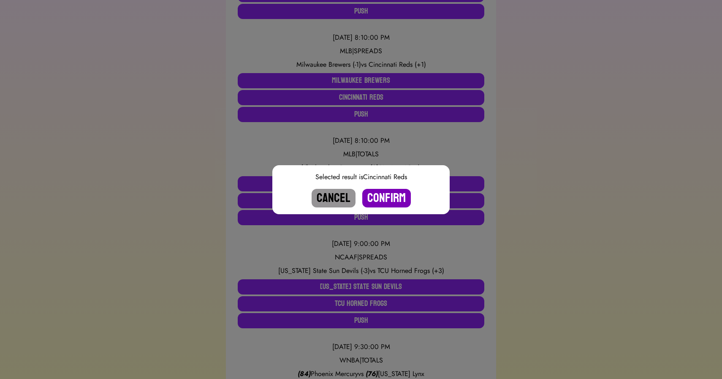
click at [392, 199] on button "Confirm" at bounding box center [386, 198] width 49 height 19
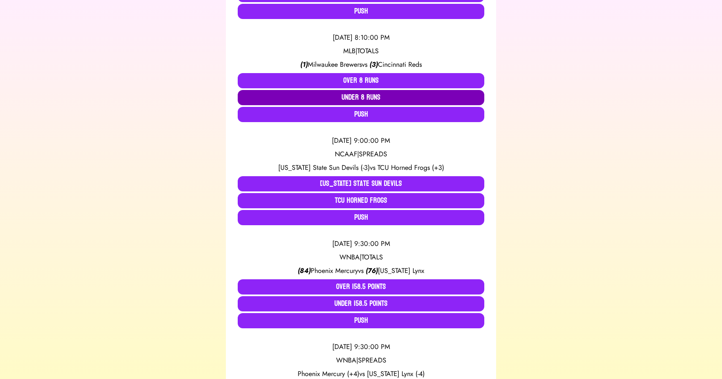
click at [364, 100] on button "Under 8 Runs" at bounding box center [361, 97] width 246 height 15
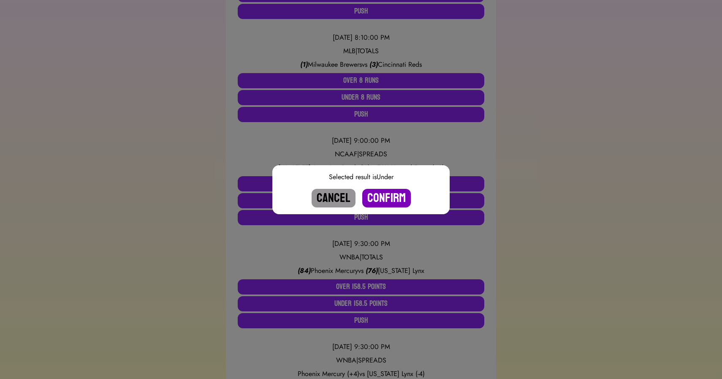
click at [391, 193] on button "Confirm" at bounding box center [386, 198] width 49 height 19
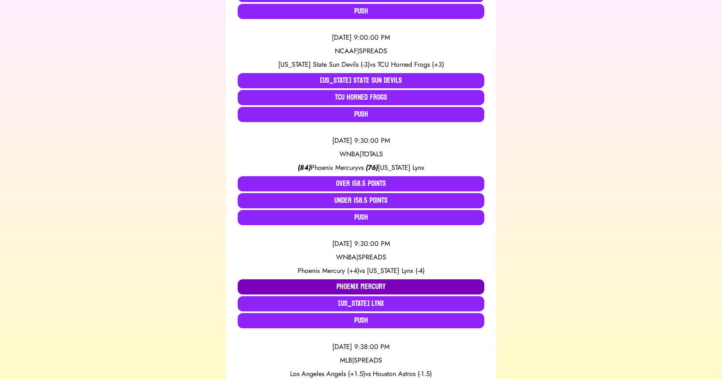
click at [333, 285] on button "Phoenix Mercury" at bounding box center [361, 286] width 246 height 15
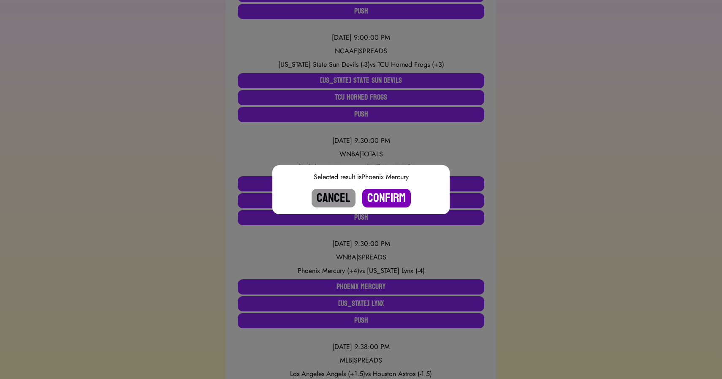
click at [384, 199] on button "Confirm" at bounding box center [386, 198] width 49 height 19
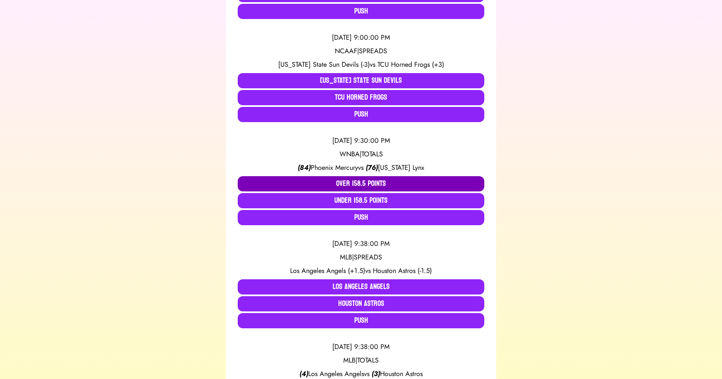
click at [341, 187] on button "Over 158.5 Points" at bounding box center [361, 183] width 246 height 15
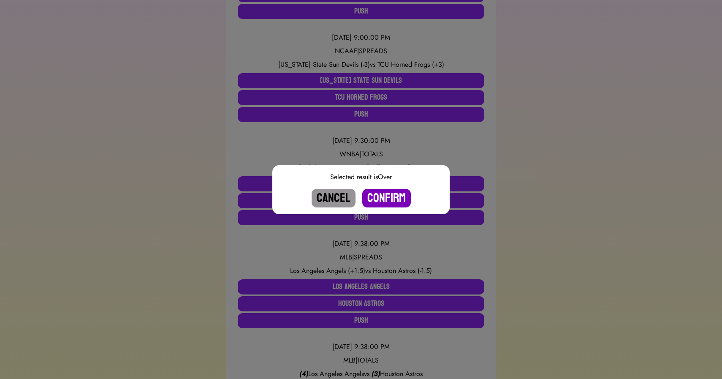
click at [379, 195] on button "Confirm" at bounding box center [386, 198] width 49 height 19
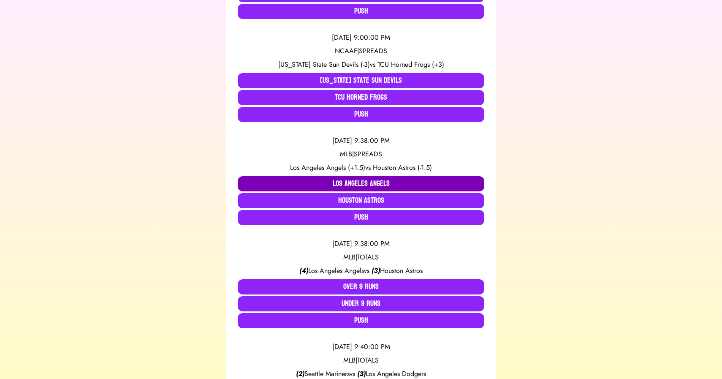
click at [329, 178] on button "Los Angeles Angels" at bounding box center [361, 183] width 246 height 15
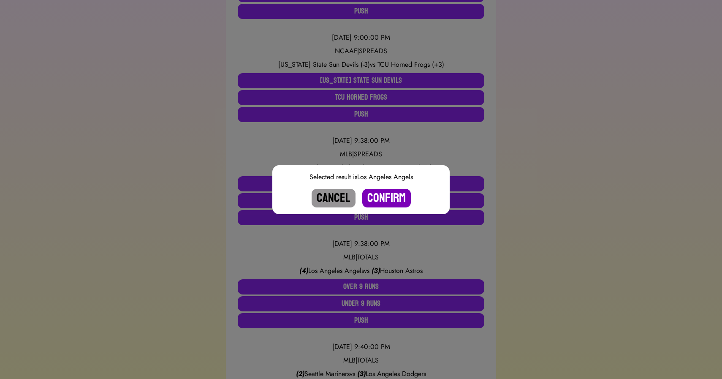
click at [393, 201] on button "Confirm" at bounding box center [386, 198] width 49 height 19
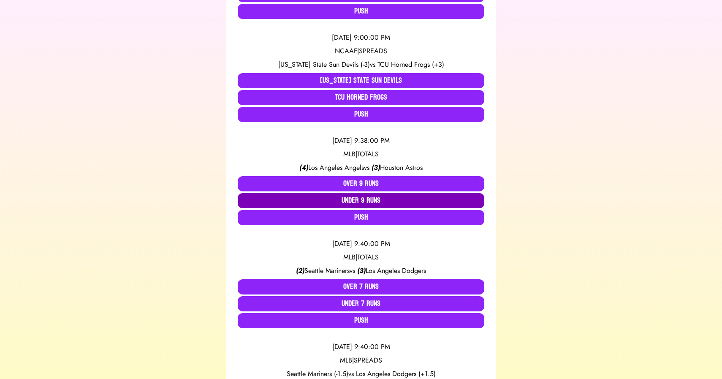
click at [367, 200] on button "Under 9 Runs" at bounding box center [361, 200] width 246 height 15
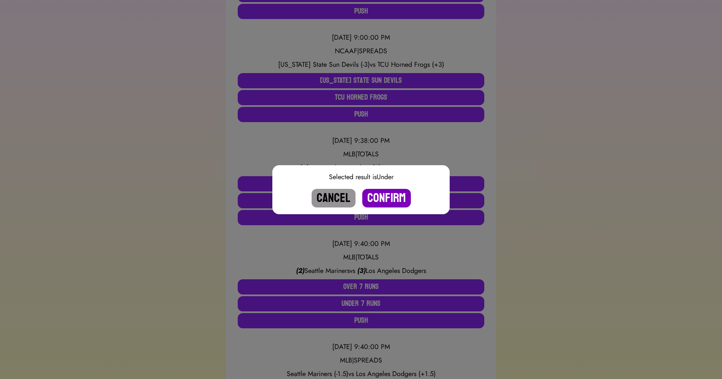
click at [389, 198] on button "Confirm" at bounding box center [386, 198] width 49 height 19
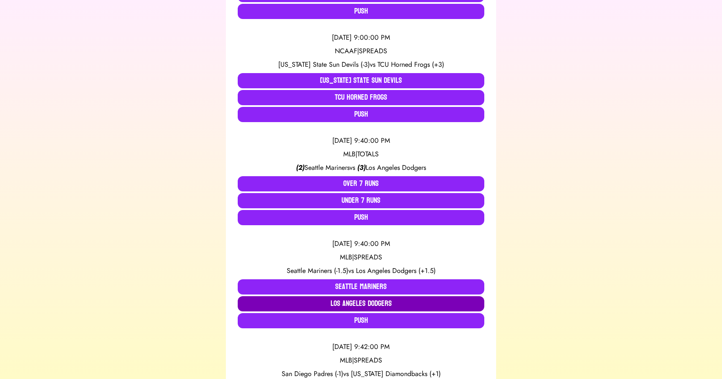
click at [383, 304] on button "Los Angeles Dodgers" at bounding box center [361, 303] width 246 height 15
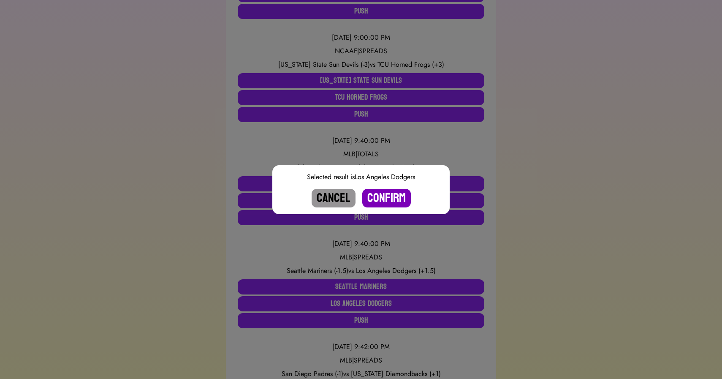
click at [384, 201] on button "Confirm" at bounding box center [386, 198] width 49 height 19
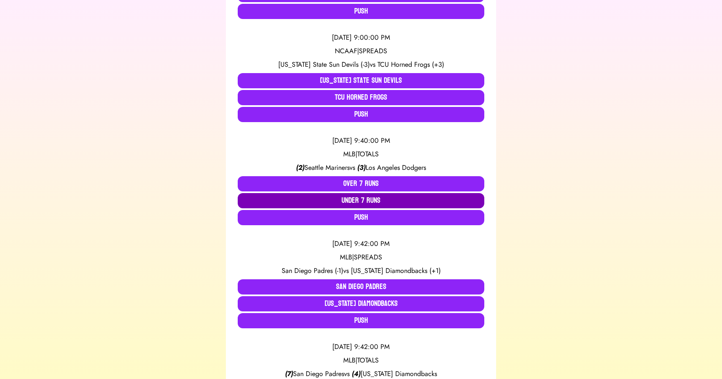
click at [364, 198] on button "Under 7 Runs" at bounding box center [361, 200] width 246 height 15
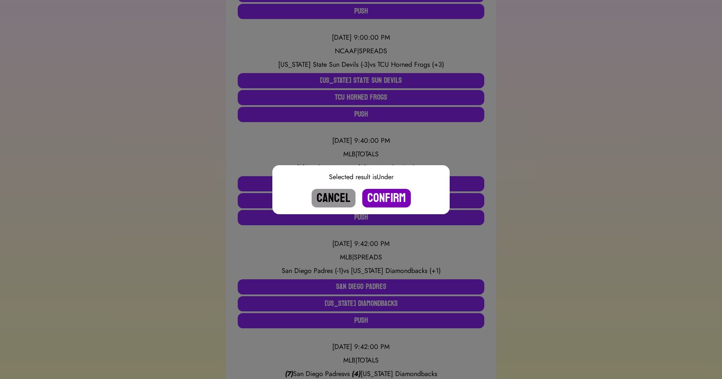
click at [386, 192] on button "Confirm" at bounding box center [386, 198] width 49 height 19
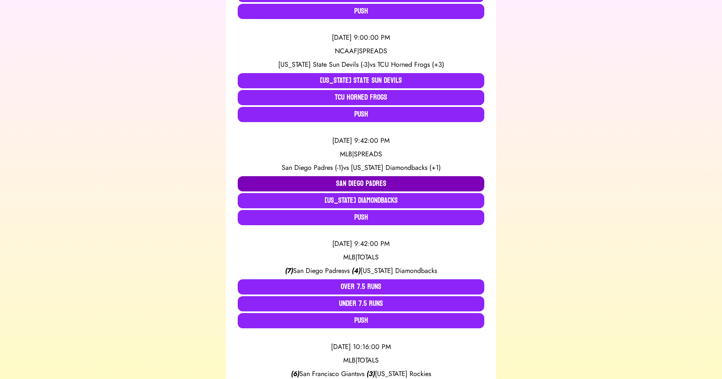
click at [357, 183] on button "San Diego Padres" at bounding box center [361, 183] width 246 height 15
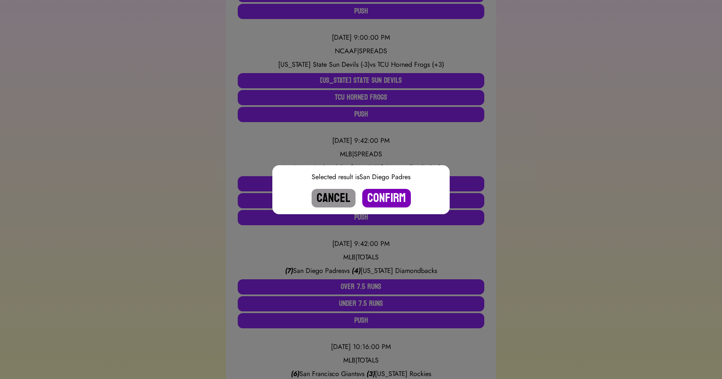
click at [384, 196] on button "Confirm" at bounding box center [386, 198] width 49 height 19
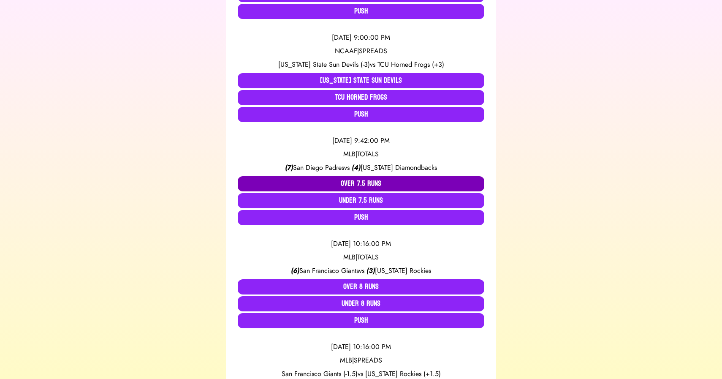
click at [359, 184] on button "Over 7.5 Runs" at bounding box center [361, 183] width 246 height 15
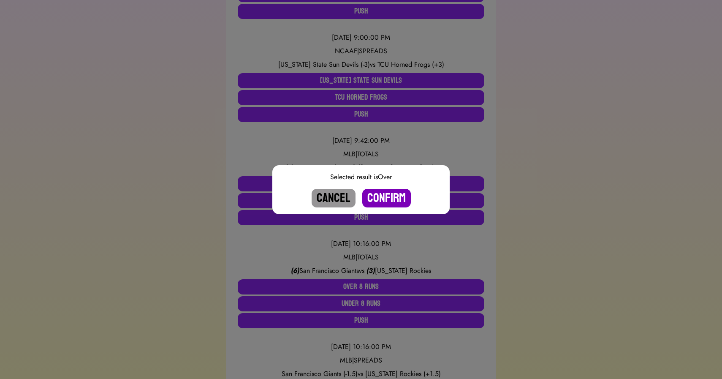
click at [380, 194] on button "Confirm" at bounding box center [386, 198] width 49 height 19
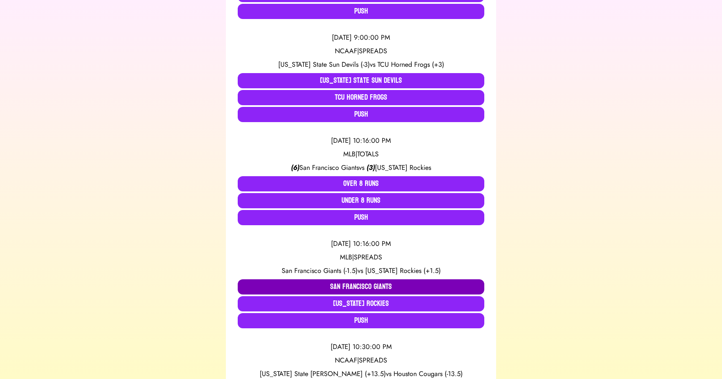
click at [358, 280] on button "San Francisco Giants" at bounding box center [361, 286] width 246 height 15
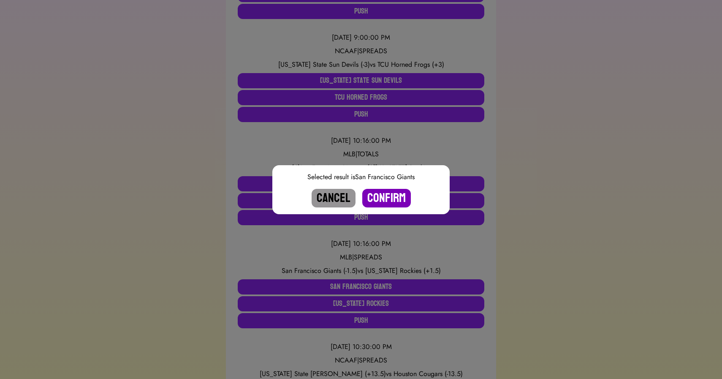
click at [385, 194] on button "Confirm" at bounding box center [386, 198] width 49 height 19
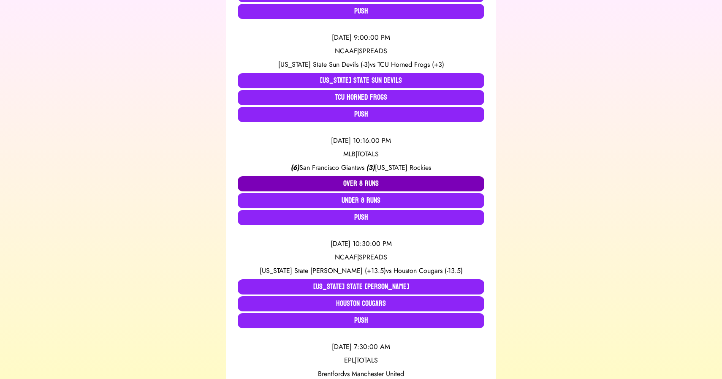
click at [371, 180] on button "Over 8 Runs" at bounding box center [361, 183] width 246 height 15
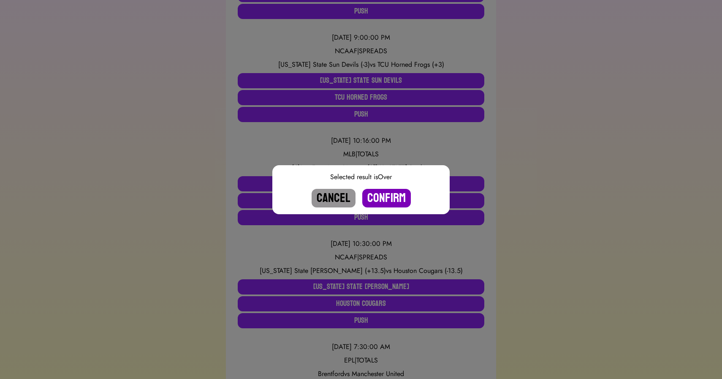
click at [387, 194] on button "Confirm" at bounding box center [386, 198] width 49 height 19
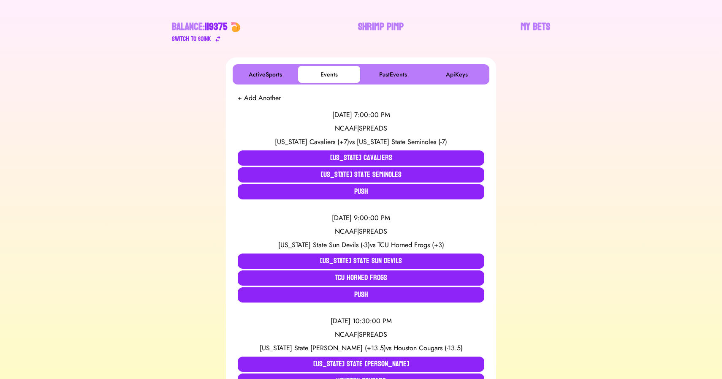
scroll to position [92, 0]
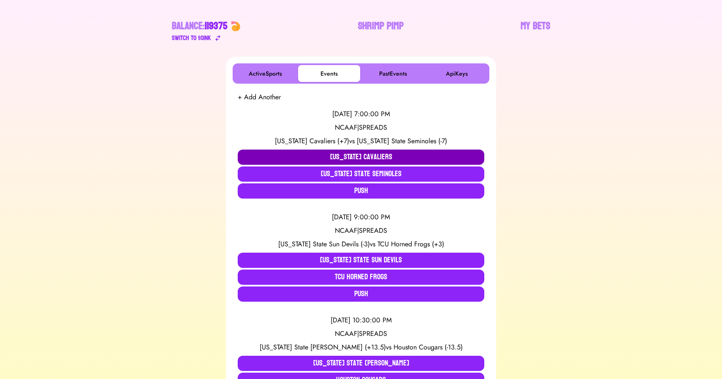
click at [339, 153] on button "[US_STATE] Cavaliers" at bounding box center [361, 156] width 246 height 15
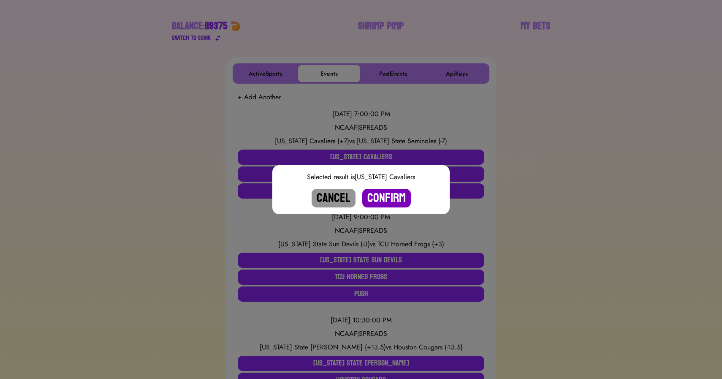
click at [393, 193] on button "Confirm" at bounding box center [386, 198] width 49 height 19
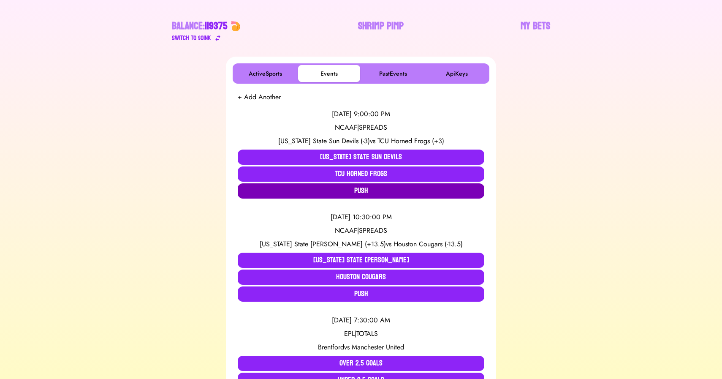
click at [369, 192] on button "Push" at bounding box center [361, 190] width 246 height 15
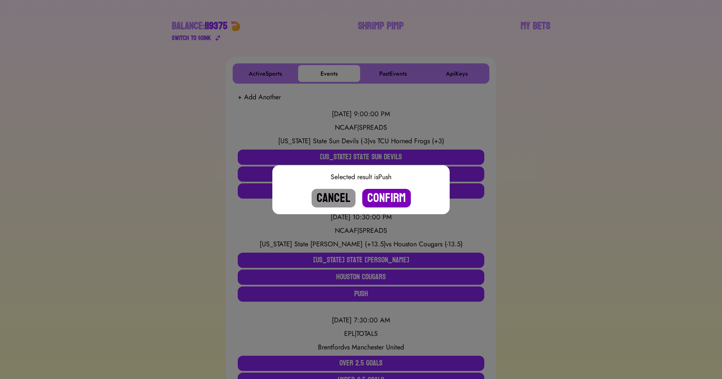
click at [394, 201] on button "Confirm" at bounding box center [386, 198] width 49 height 19
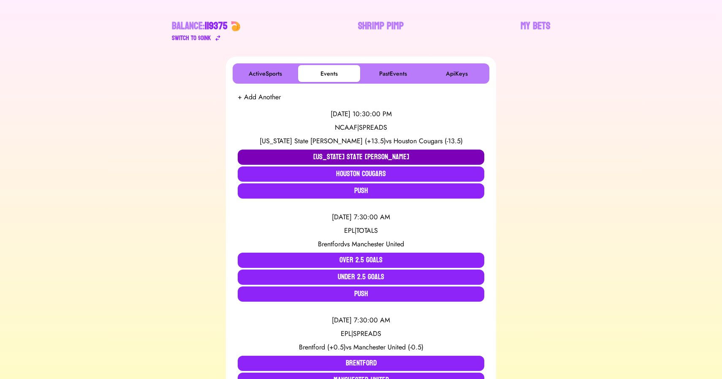
click at [351, 159] on button "[US_STATE] State [PERSON_NAME]" at bounding box center [361, 156] width 246 height 15
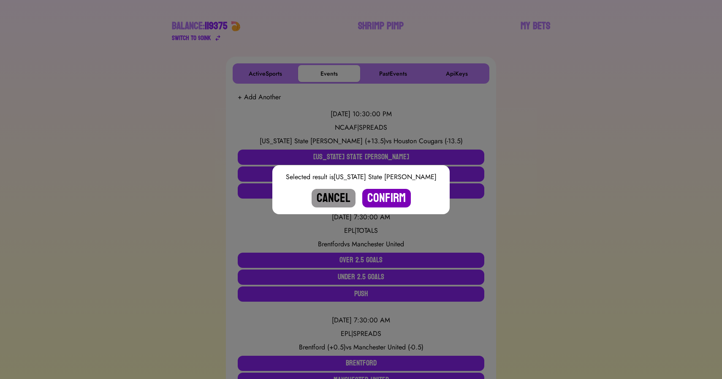
click at [384, 196] on button "Confirm" at bounding box center [386, 198] width 49 height 19
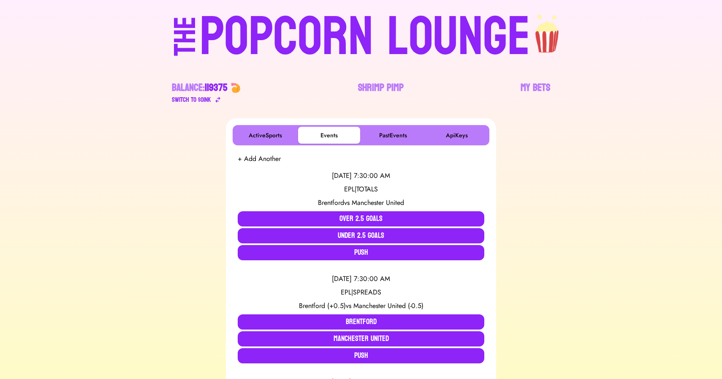
scroll to position [0, 0]
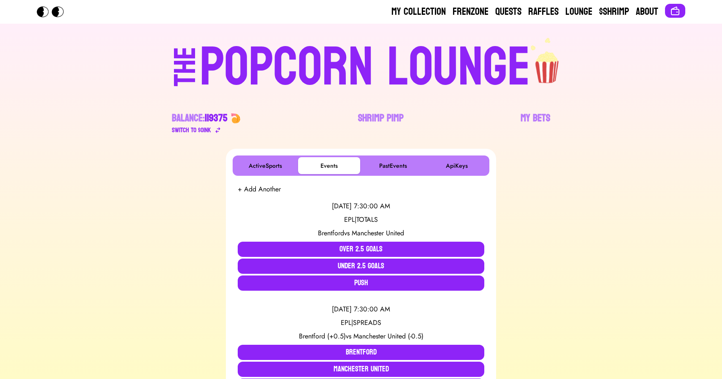
click at [352, 52] on div "POPCORN LOUNGE" at bounding box center [365, 68] width 330 height 54
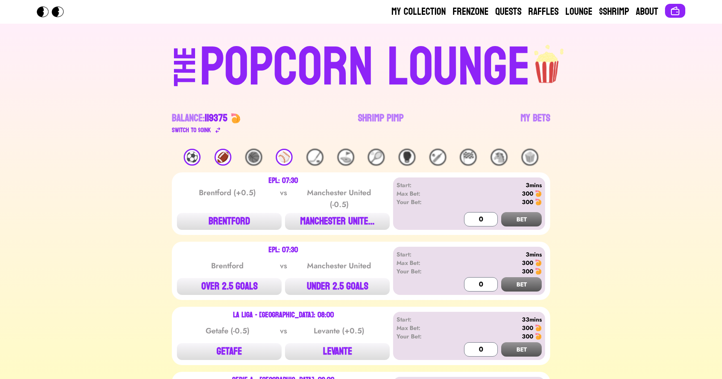
click at [286, 158] on div "⚾️" at bounding box center [284, 157] width 17 height 17
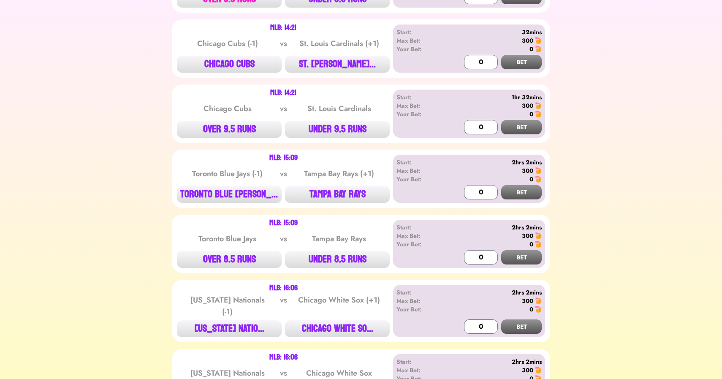
scroll to position [287, 0]
click at [229, 67] on button "CHICAGO CUBS" at bounding box center [229, 64] width 105 height 17
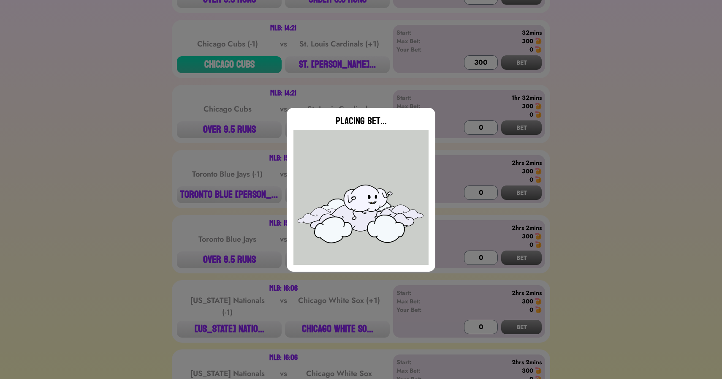
type input "0"
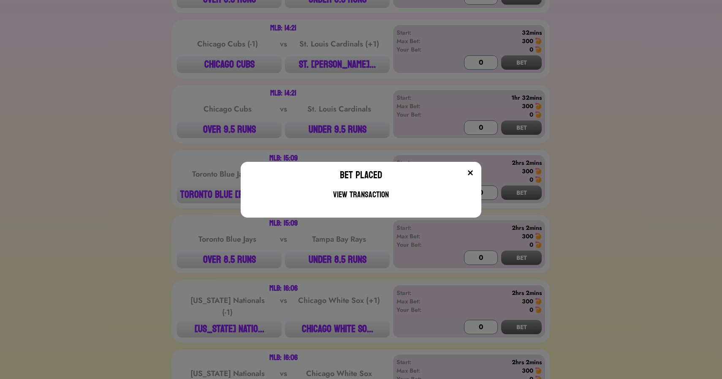
click at [211, 177] on div "Bet Placed View Transaction" at bounding box center [361, 189] width 722 height 379
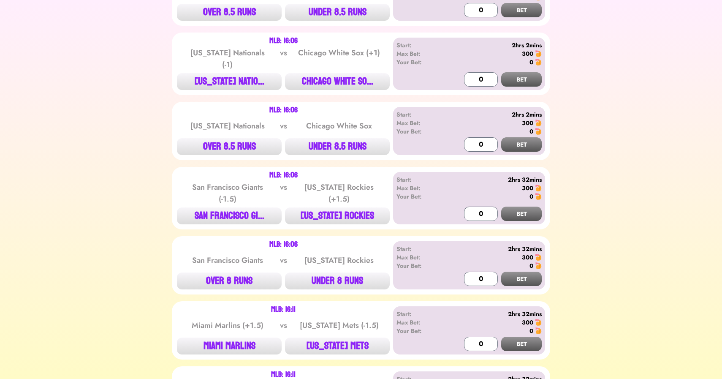
scroll to position [534, 0]
click at [338, 73] on button "CHICAGO WHITE SO..." at bounding box center [337, 81] width 105 height 17
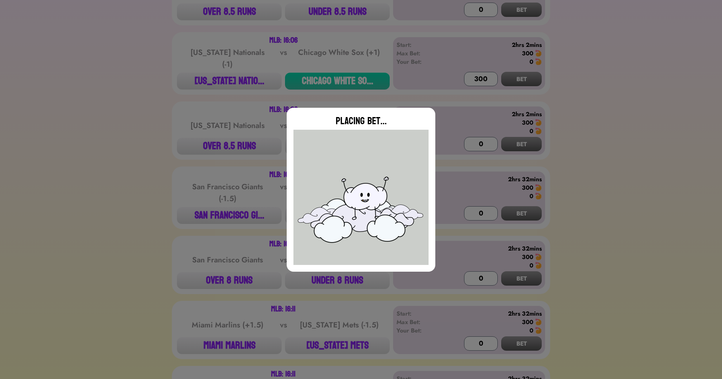
type input "0"
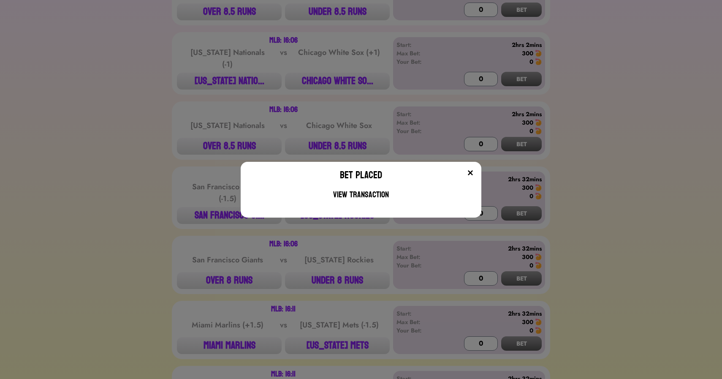
click at [128, 83] on div "Bet Placed View Transaction" at bounding box center [361, 189] width 722 height 379
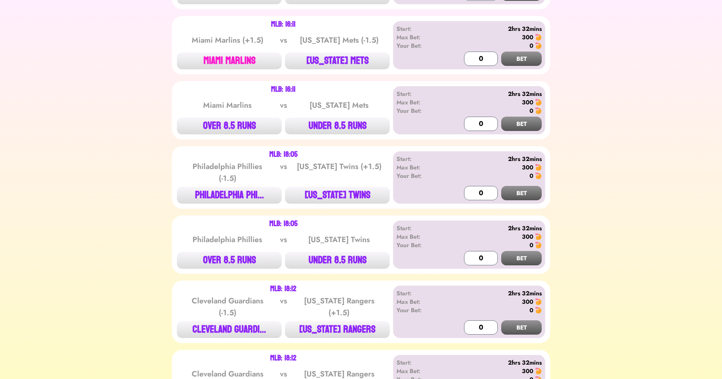
scroll to position [818, 0]
click at [228, 59] on button "MIAMI MARLINS" at bounding box center [229, 61] width 105 height 17
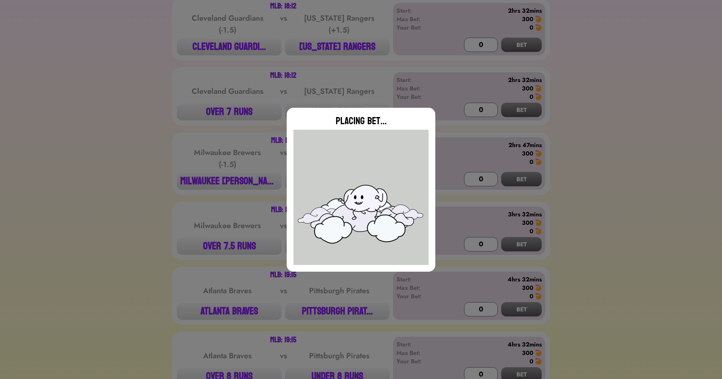
scroll to position [1101, 0]
type input "0"
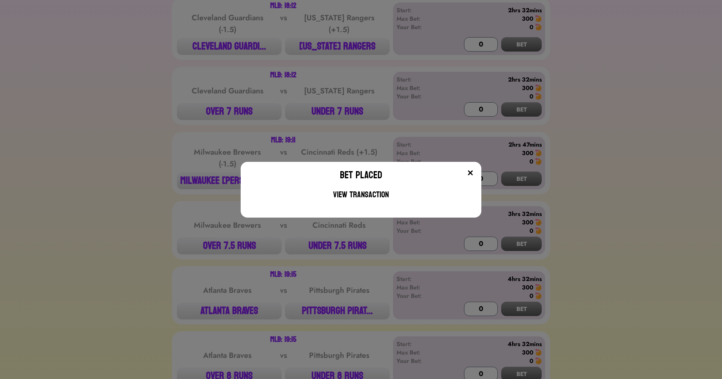
click at [246, 61] on div "Bet Placed View Transaction" at bounding box center [361, 189] width 722 height 379
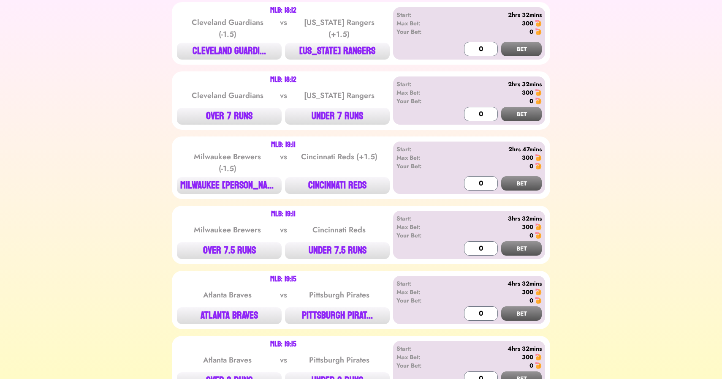
scroll to position [1096, 0]
click at [352, 52] on button "[US_STATE] RANGERS" at bounding box center [337, 51] width 105 height 17
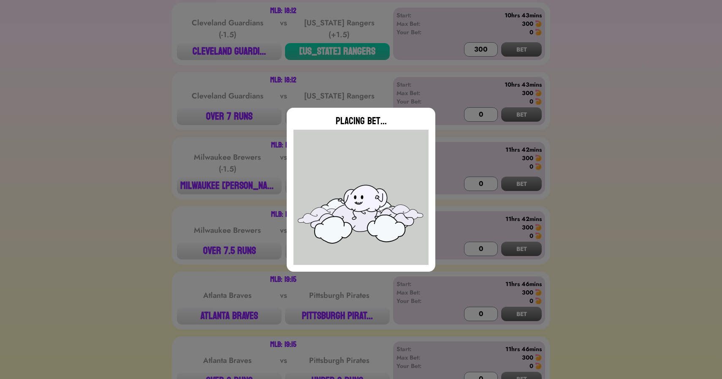
type input "0"
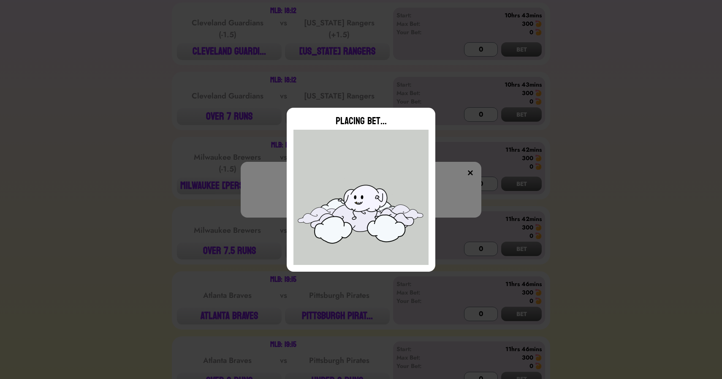
click at [313, 83] on div "Bet Placed View Transaction" at bounding box center [361, 189] width 722 height 379
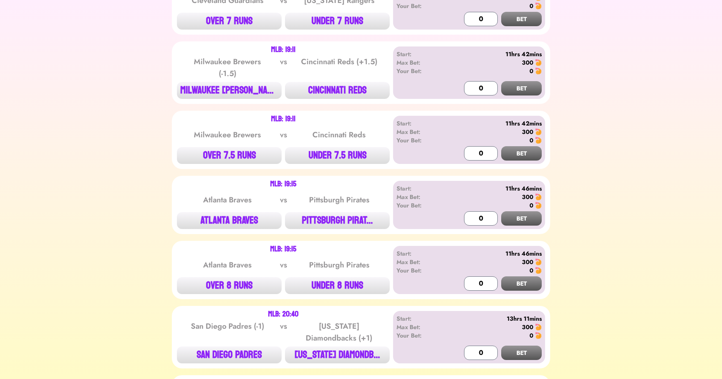
scroll to position [1211, 0]
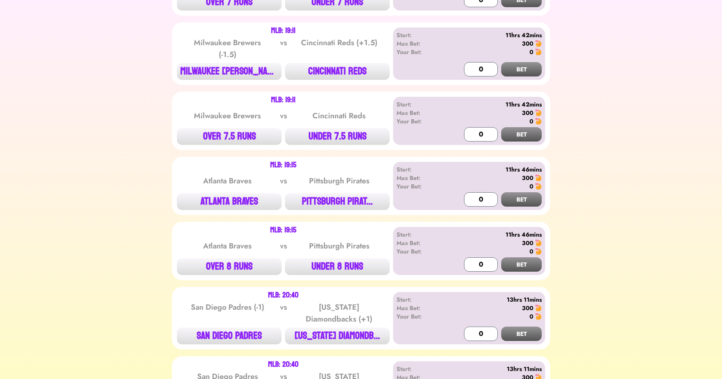
click at [350, 70] on button "CINCINNATI REDS" at bounding box center [337, 71] width 105 height 17
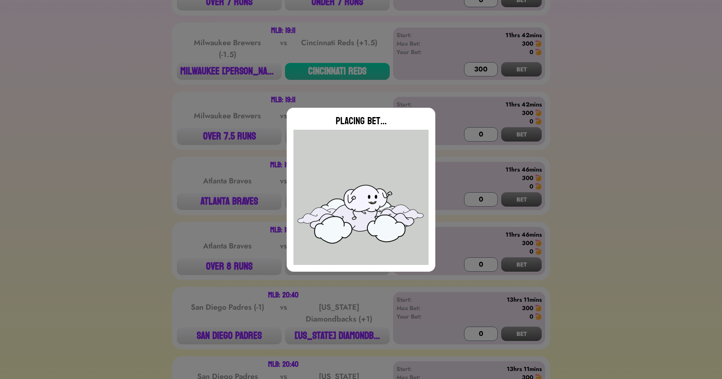
type input "0"
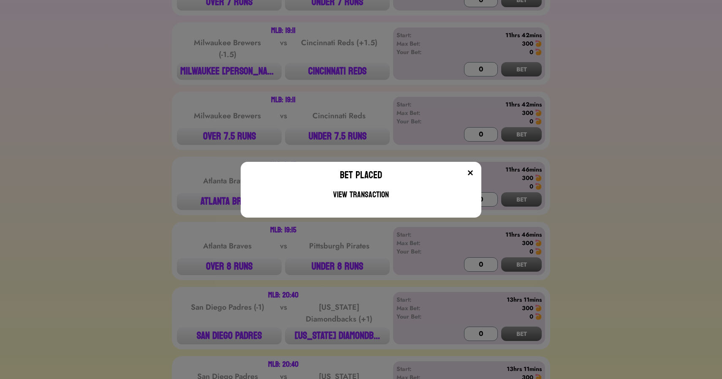
click at [179, 205] on div "Bet Placed View Transaction" at bounding box center [361, 189] width 722 height 379
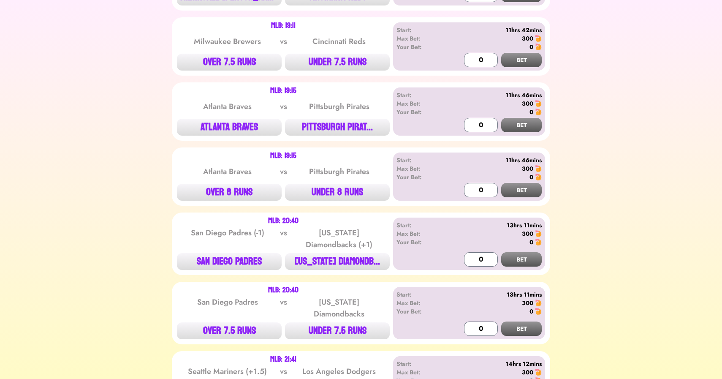
scroll to position [1326, 0]
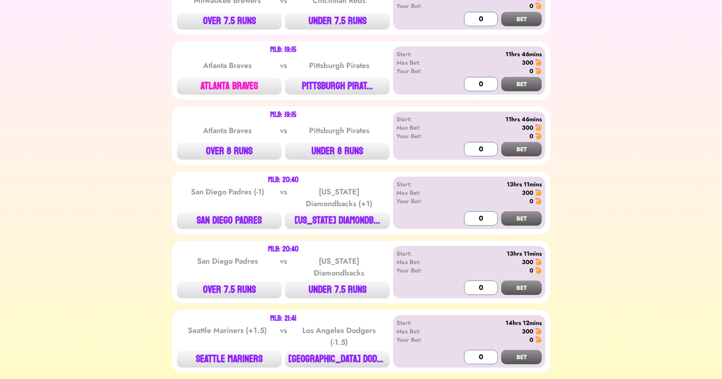
click at [235, 82] on button "ATLANTA BRAVES" at bounding box center [229, 86] width 105 height 17
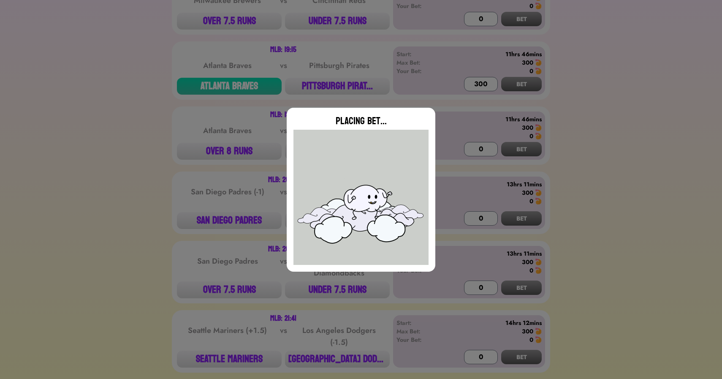
type input "0"
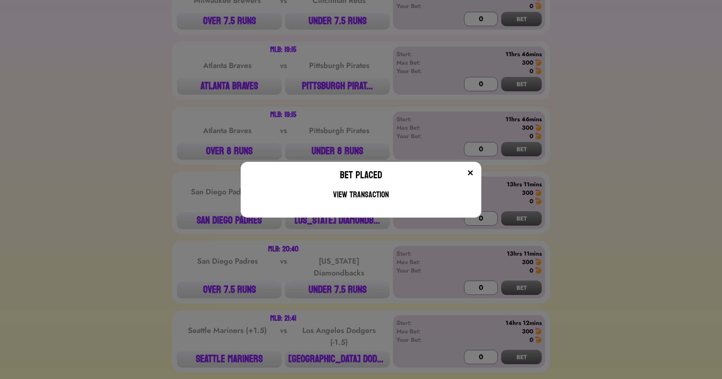
click at [178, 176] on div "Bet Placed View Transaction" at bounding box center [361, 189] width 722 height 379
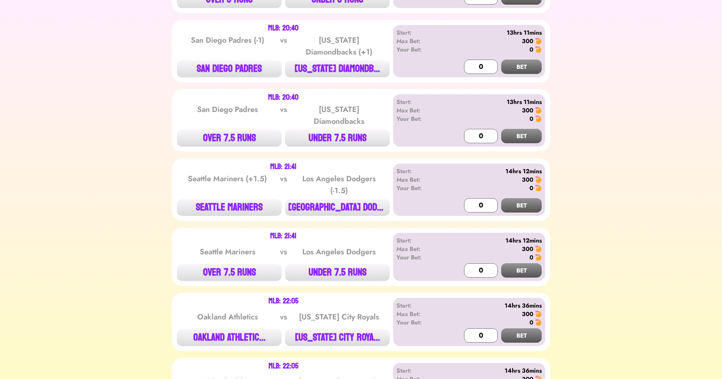
scroll to position [1483, 0]
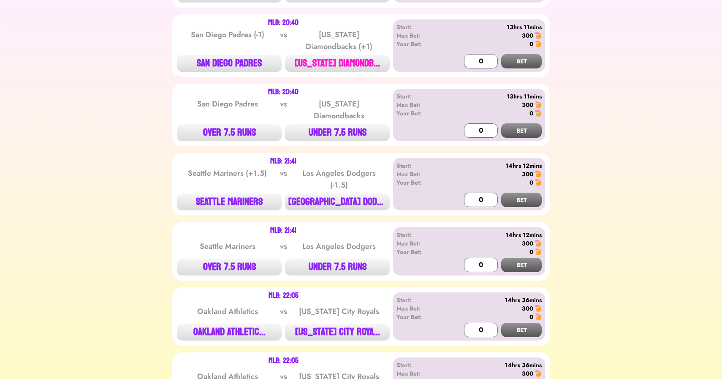
click at [362, 60] on button "[US_STATE] DIAMONDB..." at bounding box center [337, 63] width 105 height 17
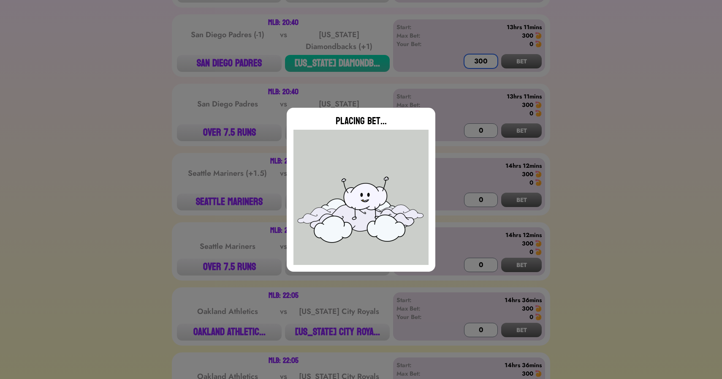
scroll to position [1543, 0]
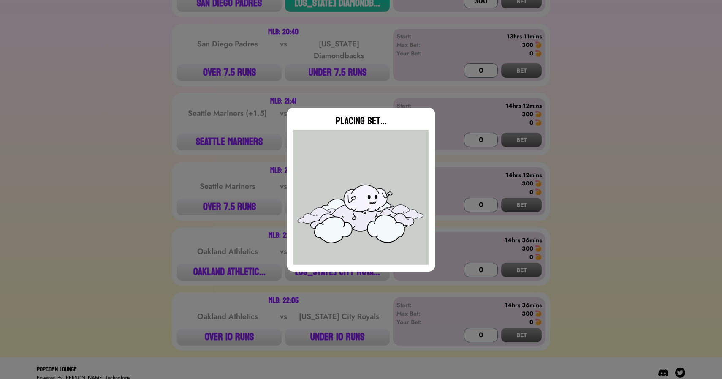
type input "0"
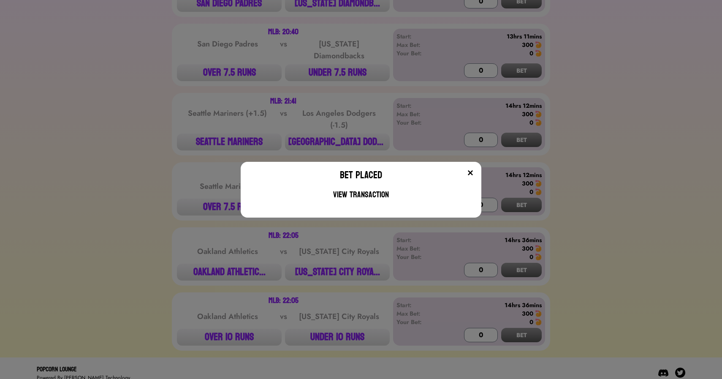
click at [206, 108] on div "Bet Placed View Transaction" at bounding box center [361, 189] width 722 height 379
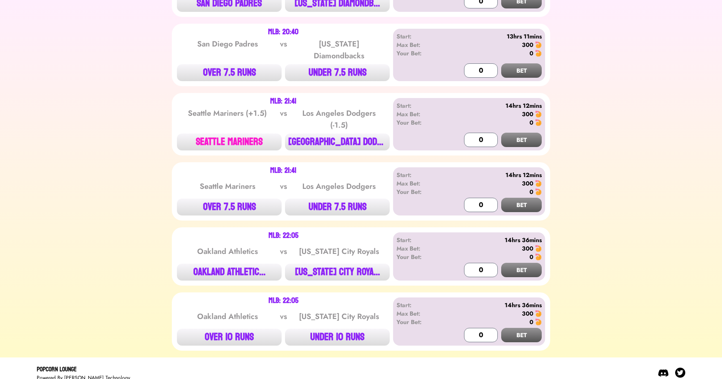
click at [236, 137] on button "SEATTLE MARINERS" at bounding box center [229, 141] width 105 height 17
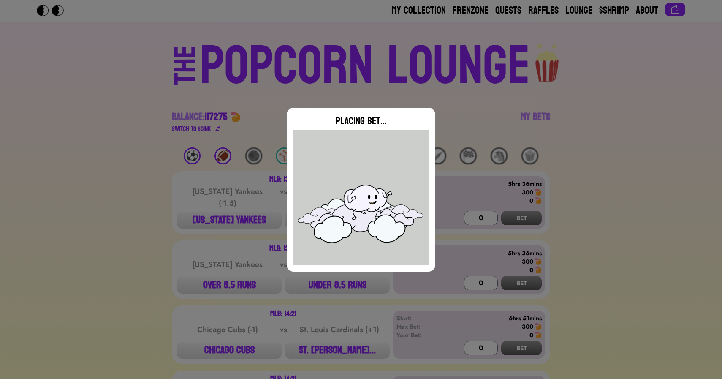
scroll to position [0, 0]
type input "0"
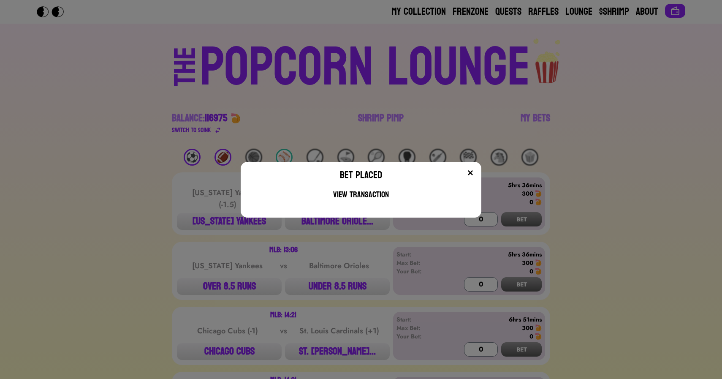
click at [181, 128] on div "Bet Placed View Transaction" at bounding box center [361, 189] width 722 height 379
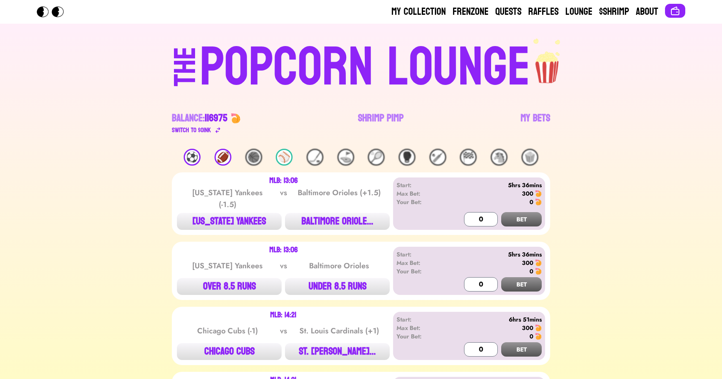
click at [223, 154] on div "🏈" at bounding box center [222, 157] width 17 height 17
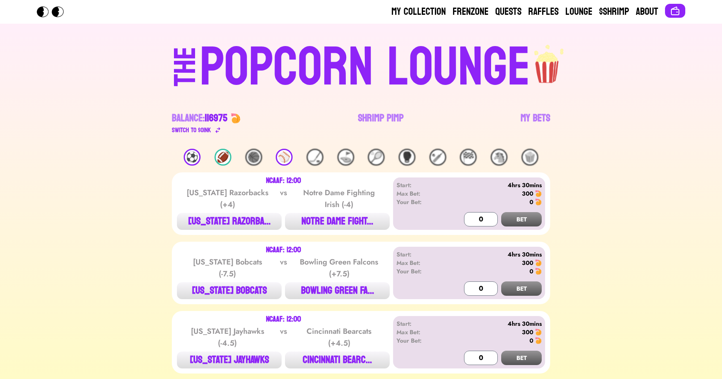
click at [223, 154] on div "🏈" at bounding box center [222, 157] width 17 height 17
